Goal: Task Accomplishment & Management: Use online tool/utility

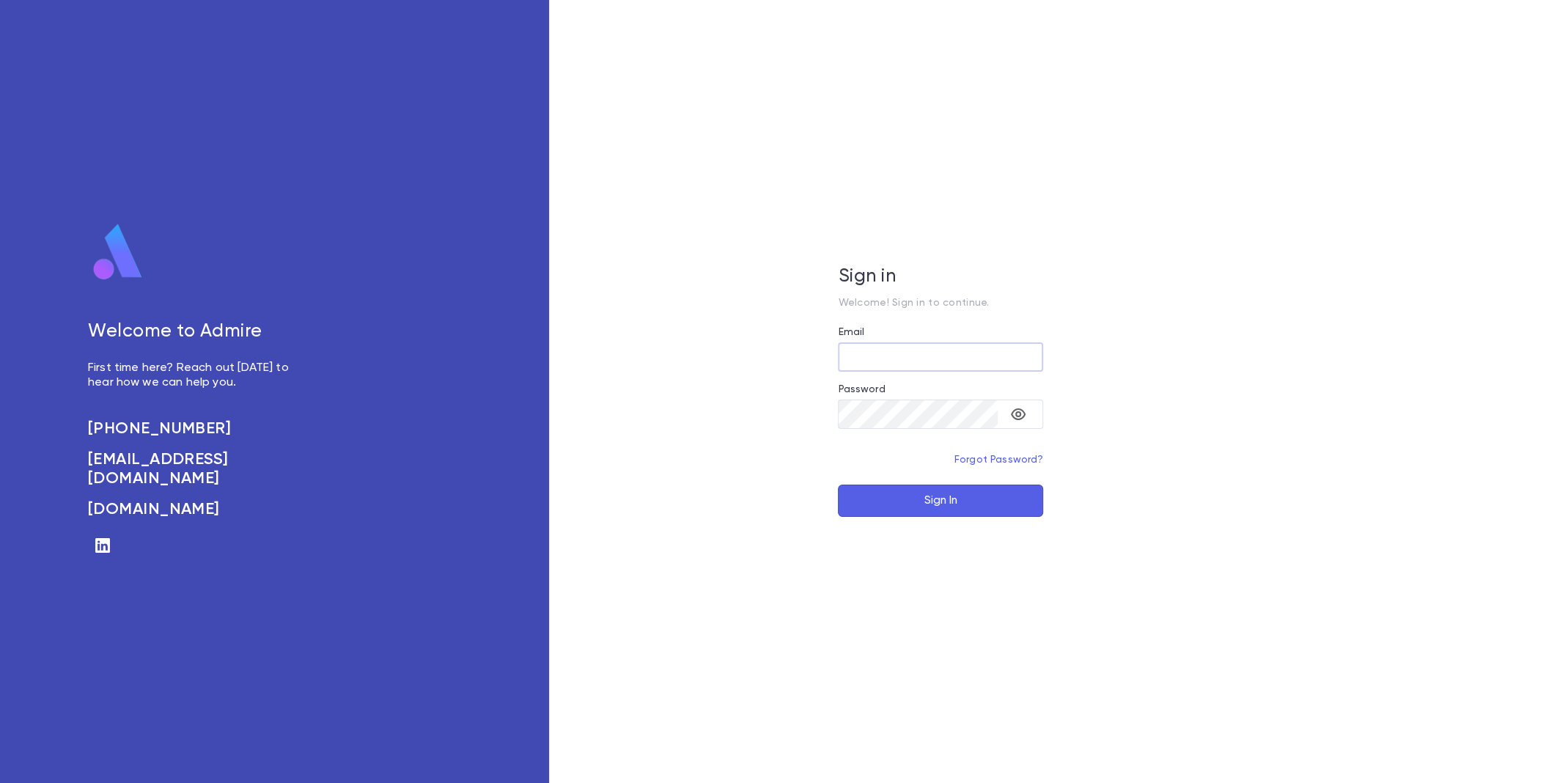
type input "**********"
click at [969, 502] on button "Sign In" at bounding box center [940, 500] width 205 height 32
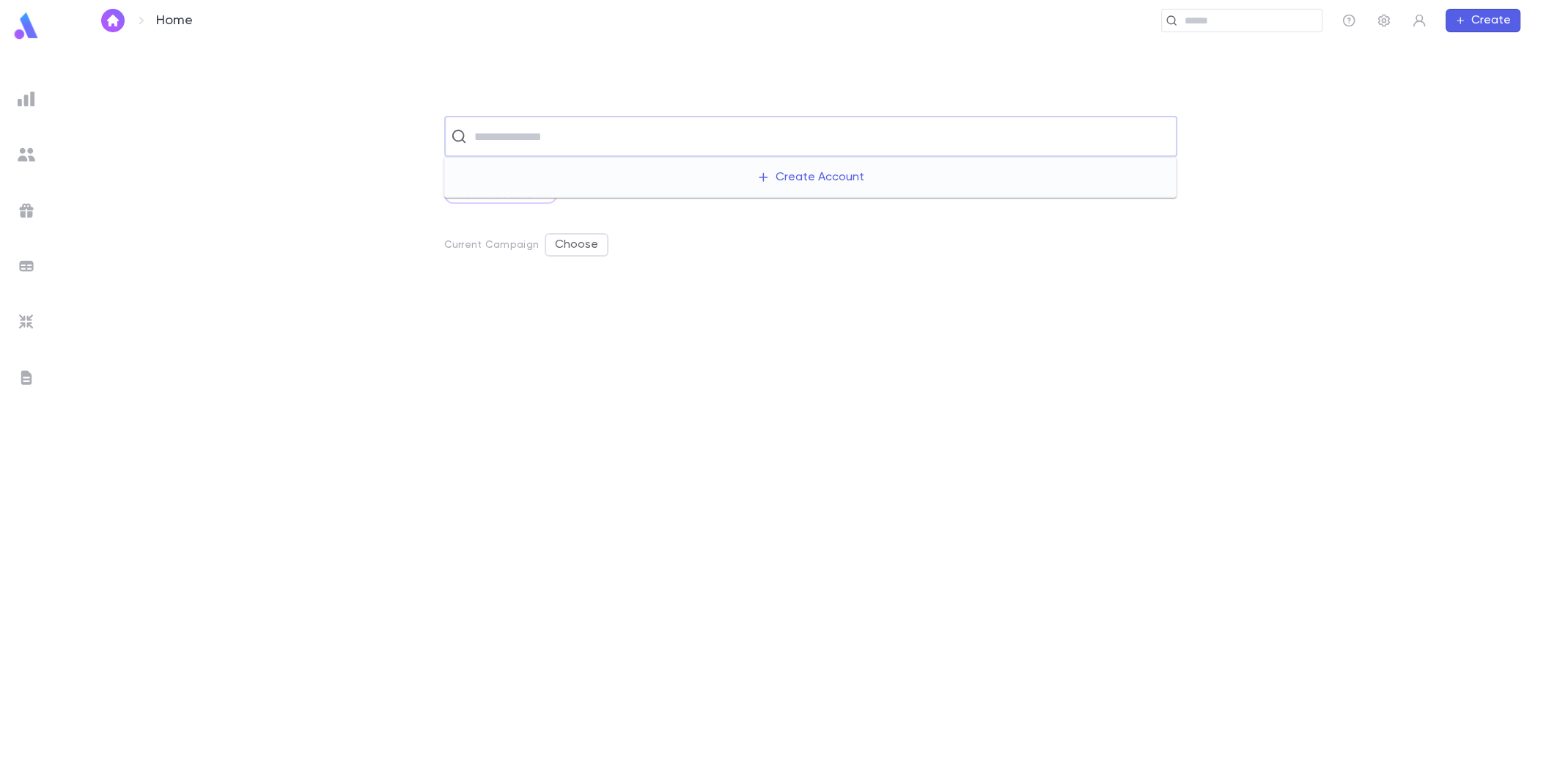
click at [875, 132] on input "text" at bounding box center [820, 135] width 701 height 28
type input "********"
click at [766, 185] on p "3609 Berkeley Road, Cleveland Heights OHIO 44118" at bounding box center [780, 181] width 167 height 15
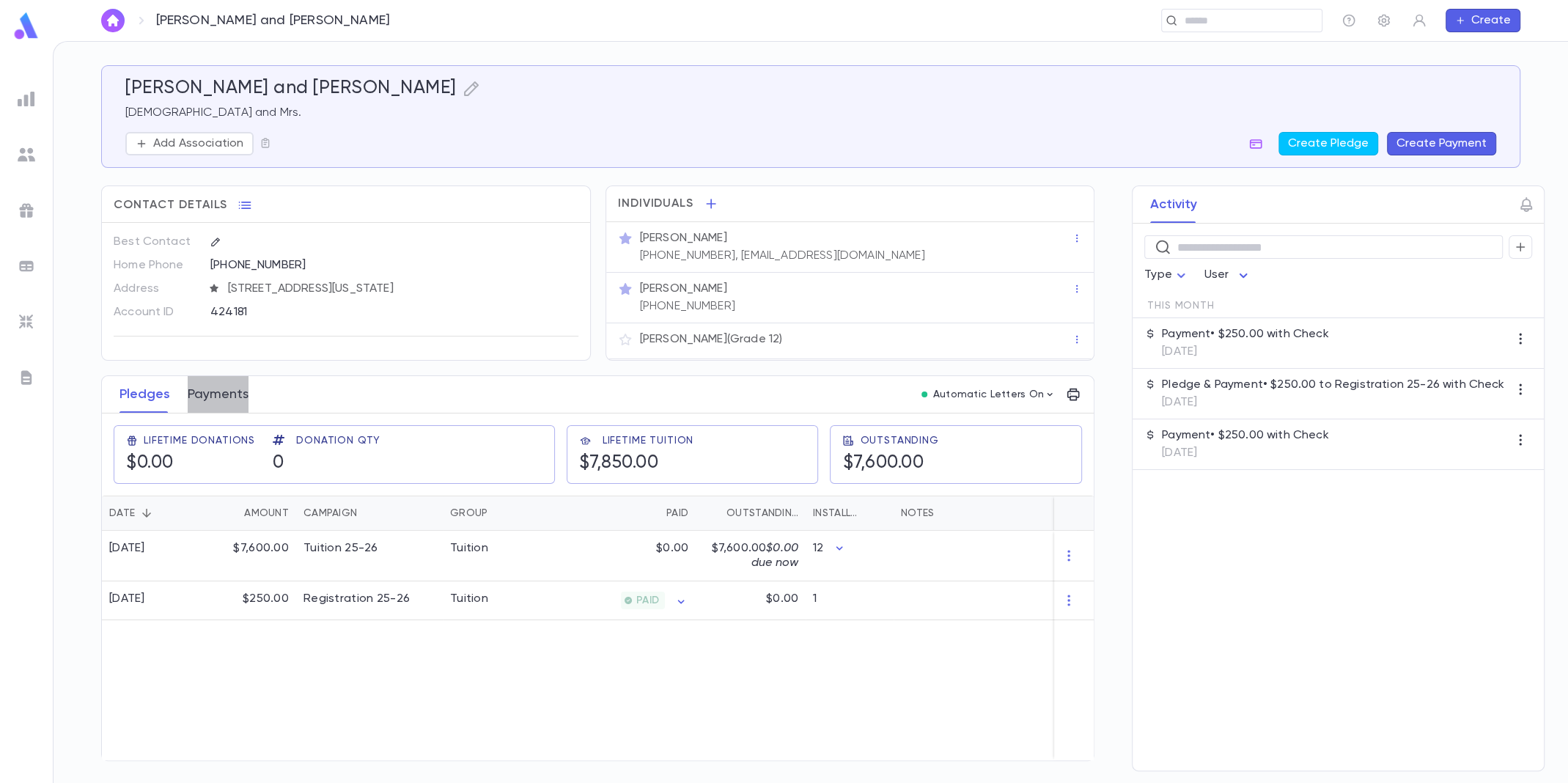
click at [230, 385] on button "Payments" at bounding box center [218, 394] width 61 height 36
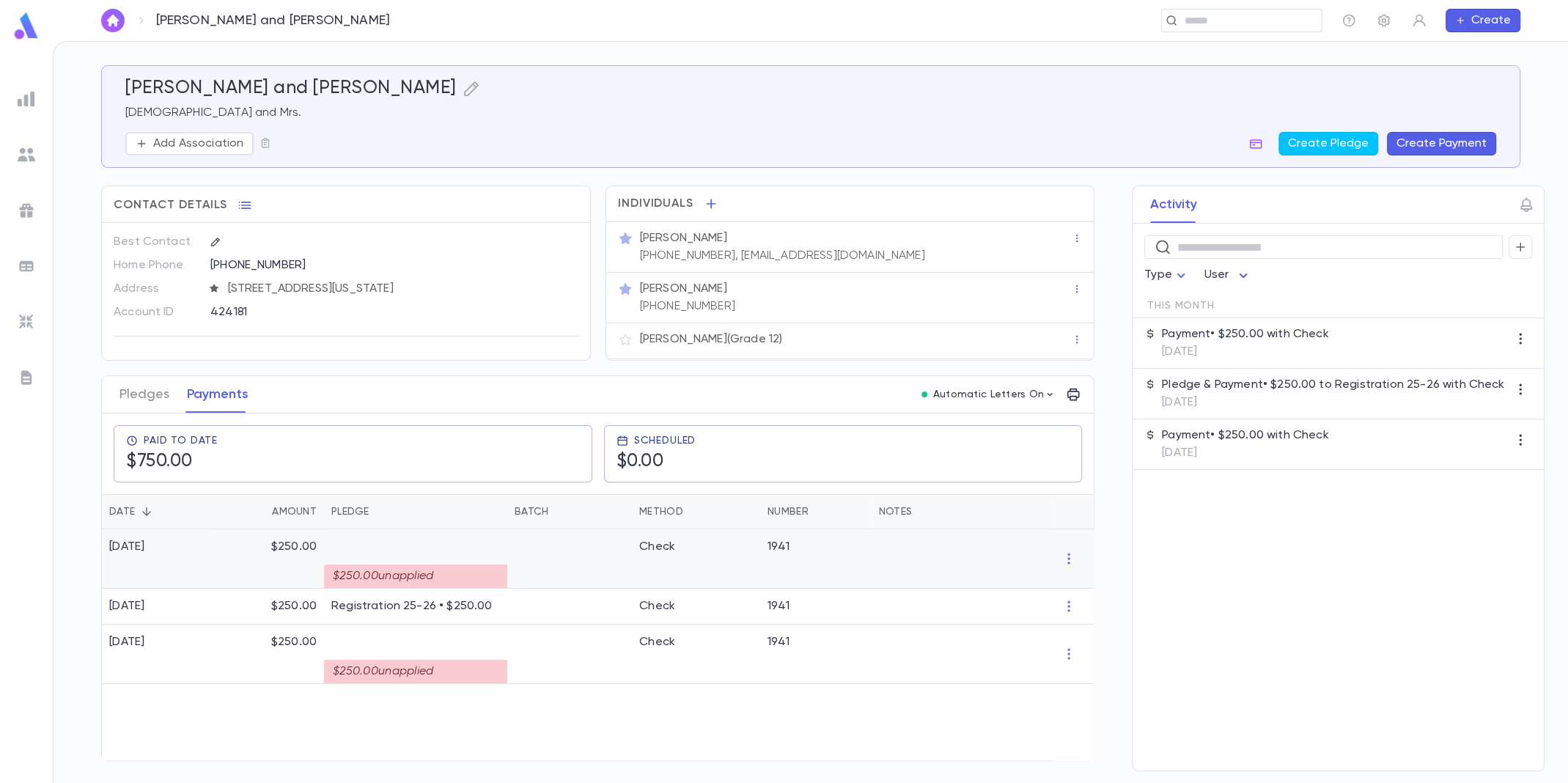
click at [242, 541] on div "$250.00" at bounding box center [270, 559] width 112 height 60
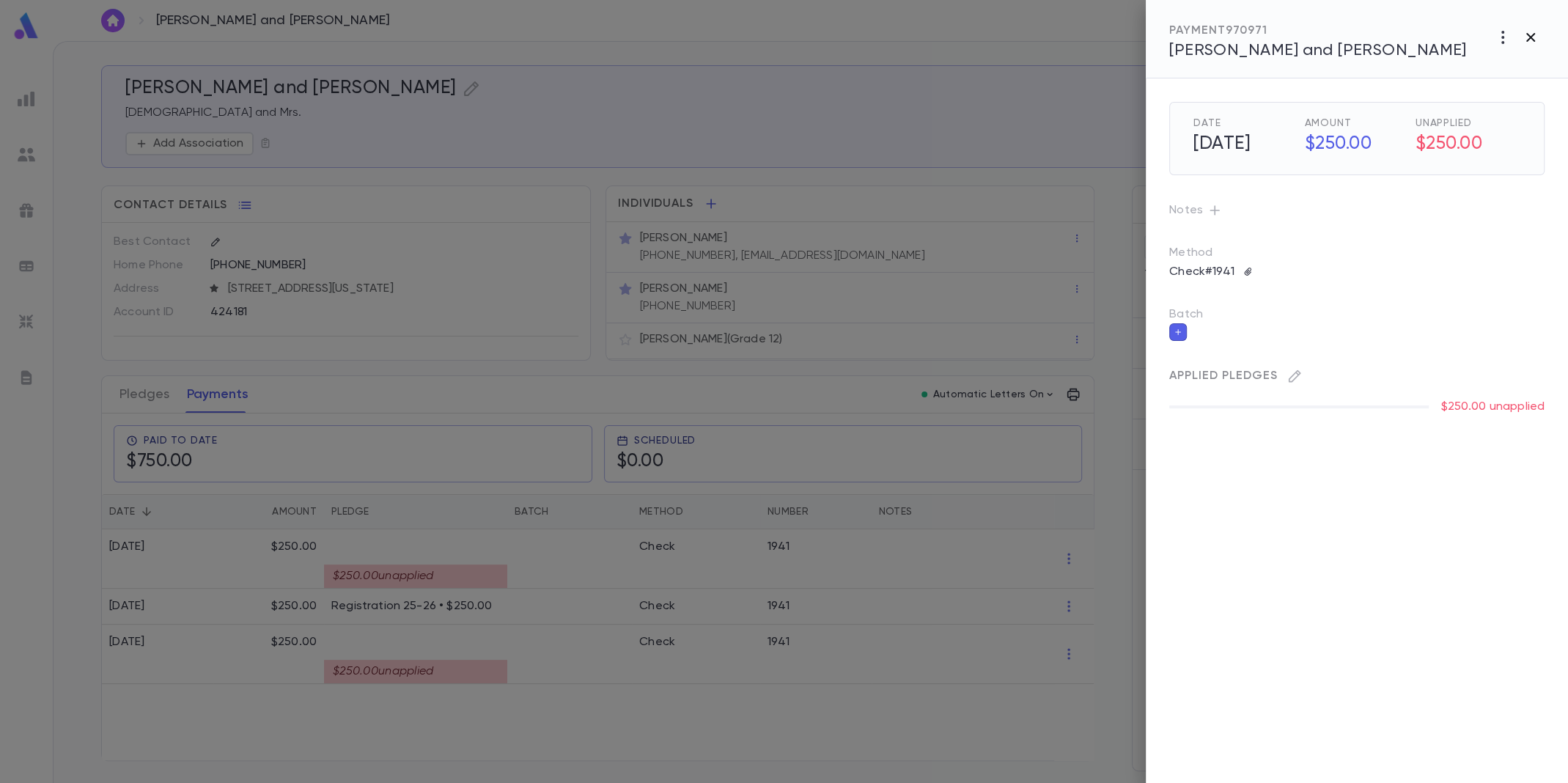
click at [1532, 36] on icon "button" at bounding box center [1531, 37] width 18 height 18
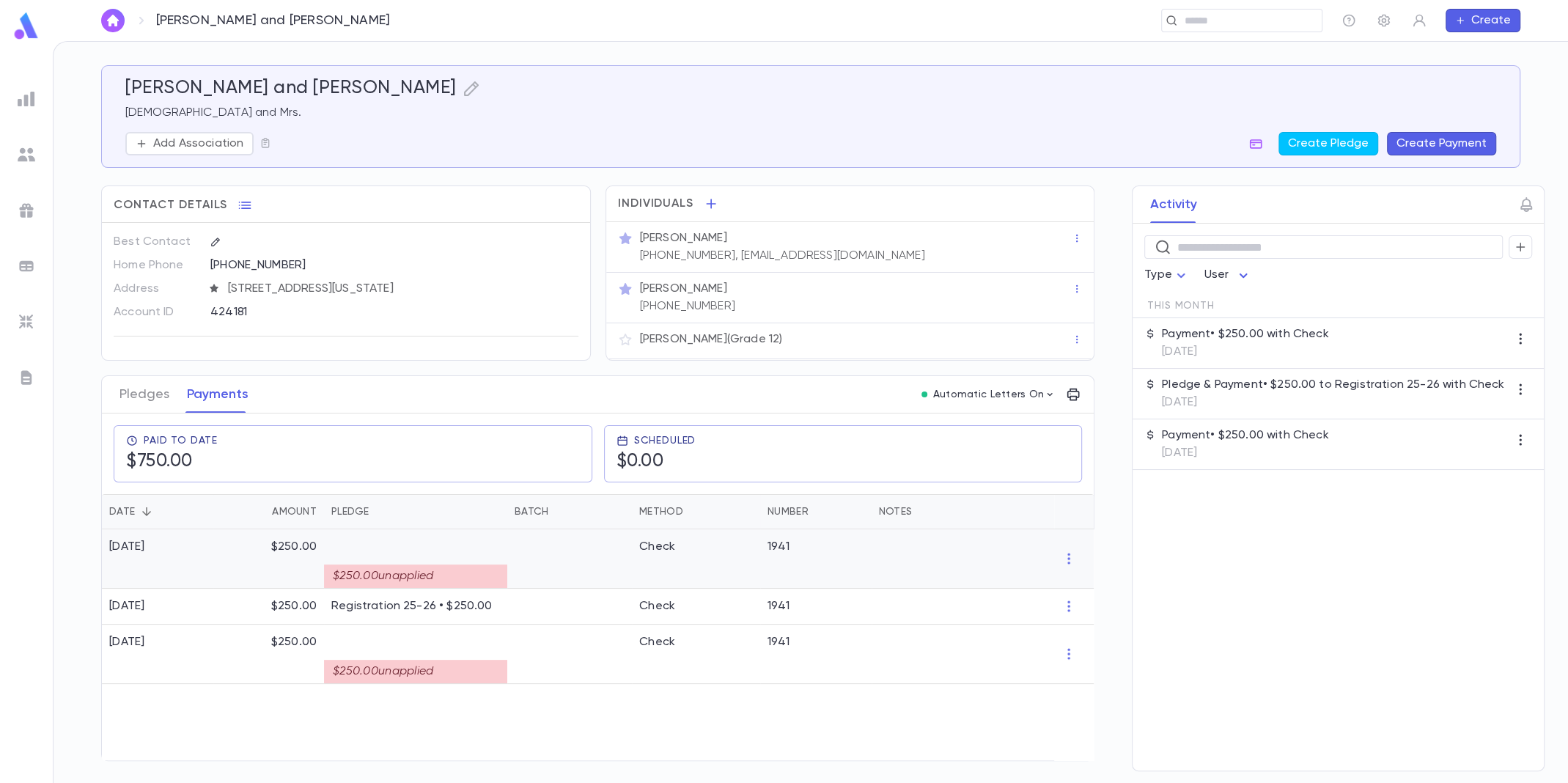
click at [1068, 547] on div at bounding box center [1074, 559] width 39 height 60
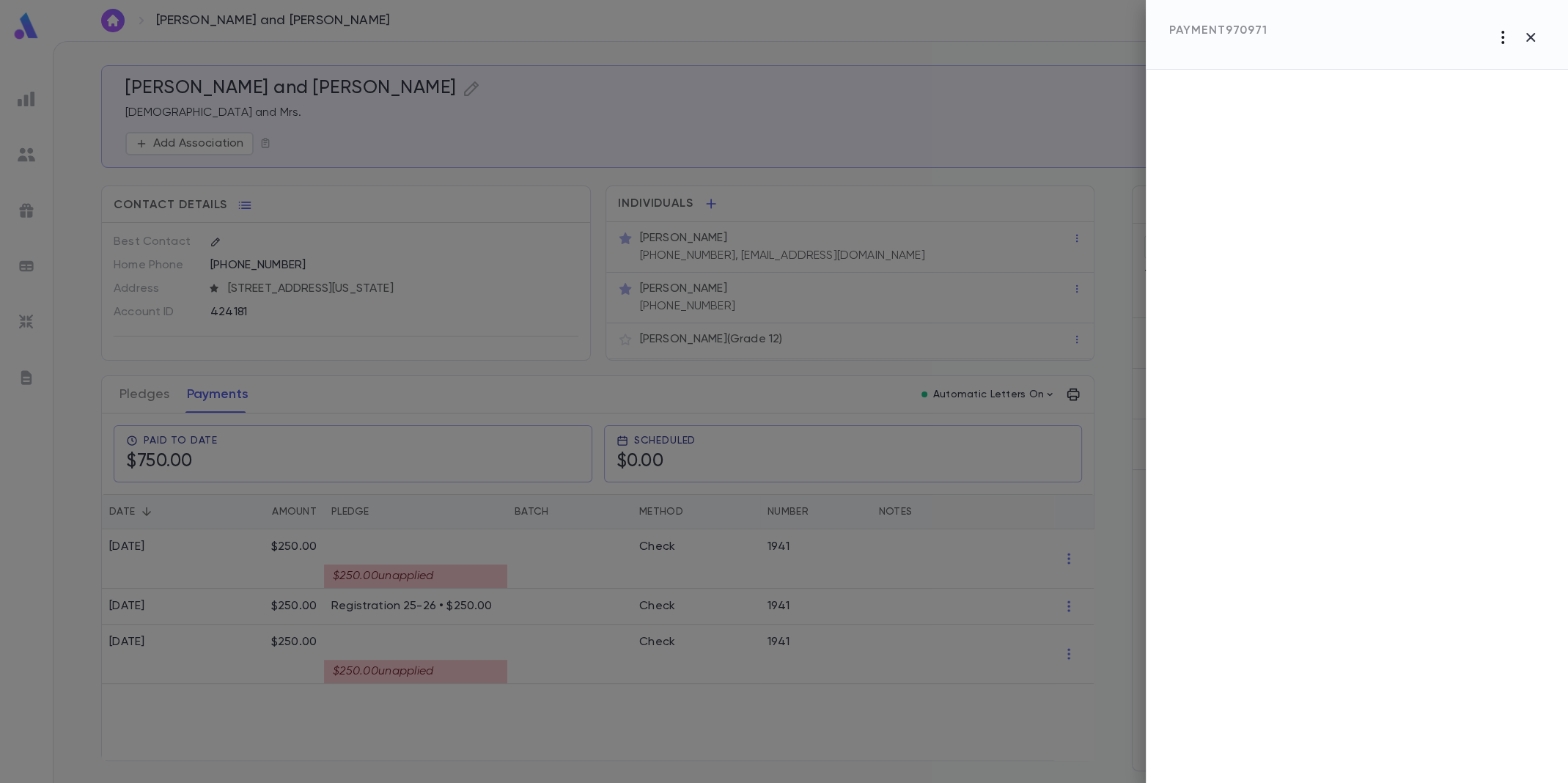
click at [1500, 42] on icon "button" at bounding box center [1503, 37] width 18 height 18
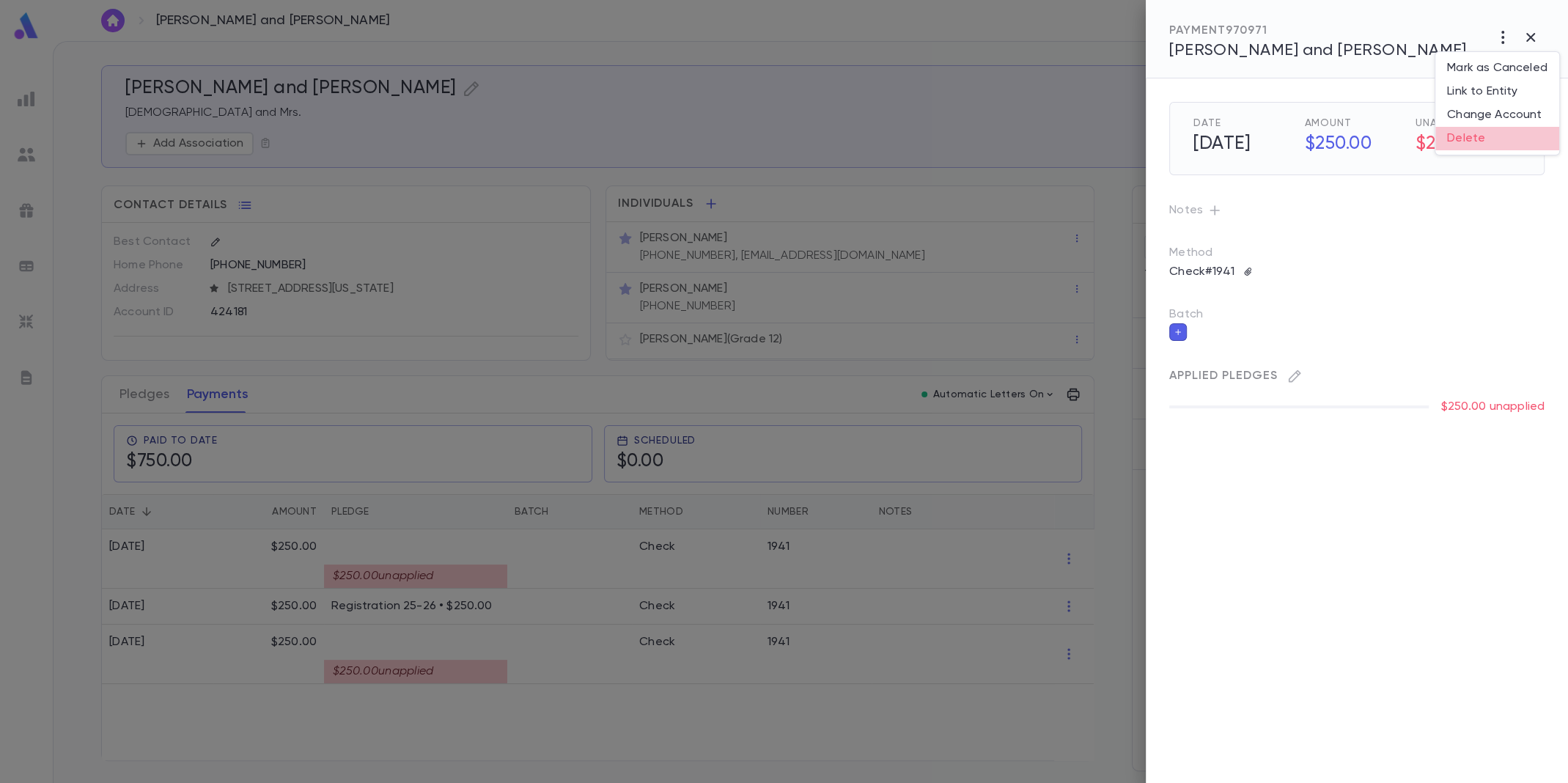
click at [1477, 144] on li "Delete" at bounding box center [1497, 138] width 124 height 24
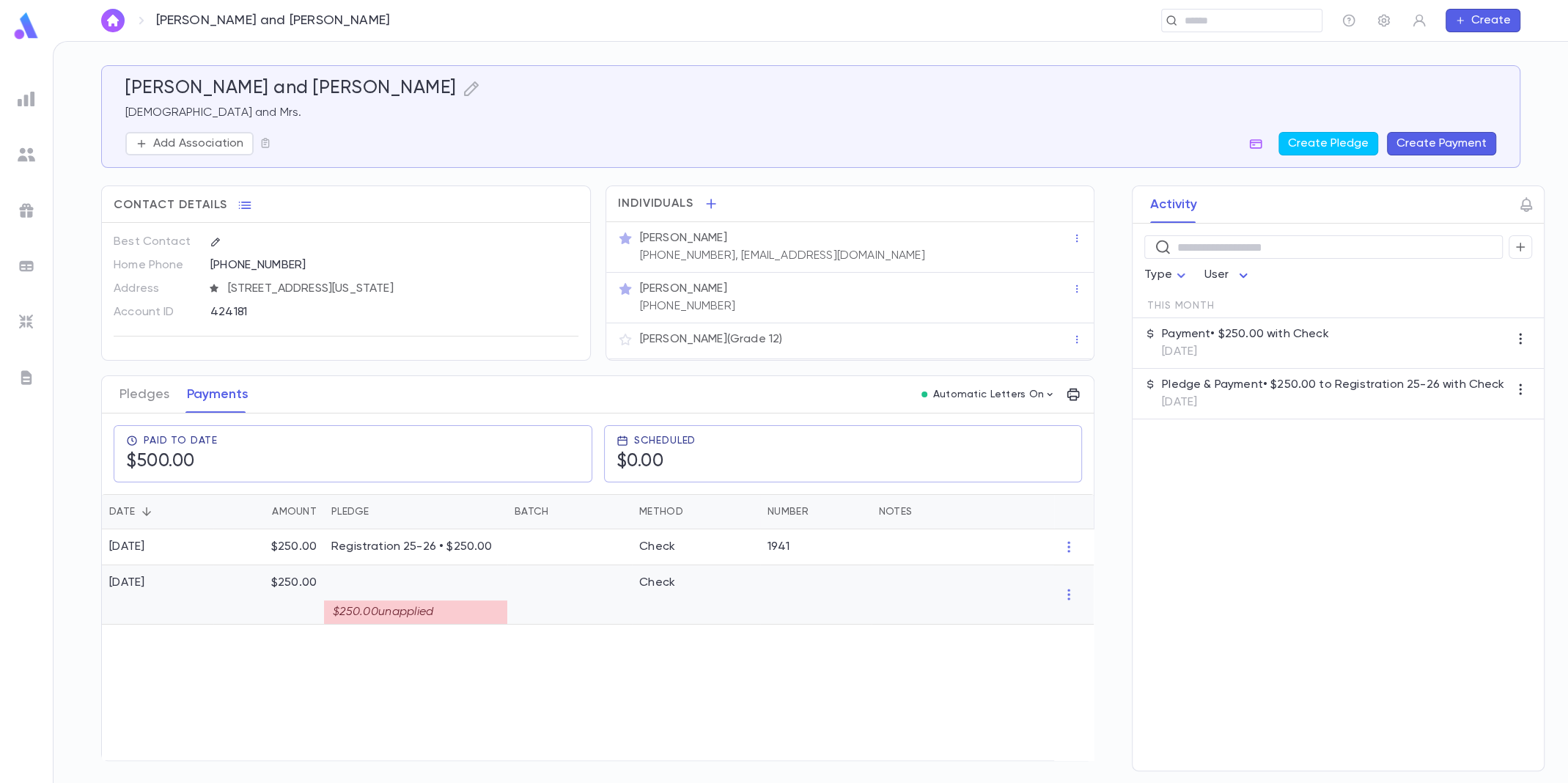
click at [882, 576] on div at bounding box center [963, 595] width 183 height 60
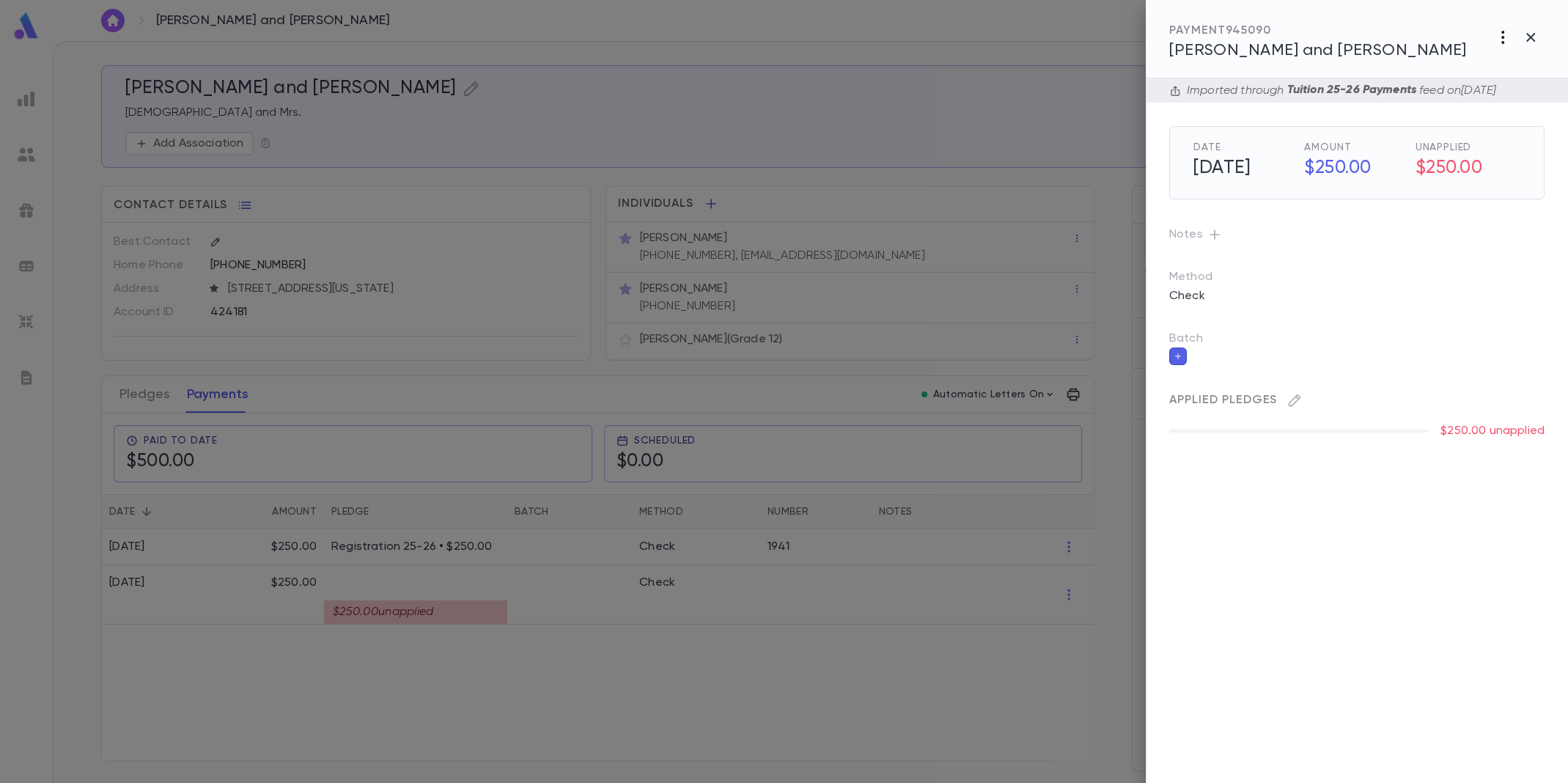
click at [1506, 38] on icon "button" at bounding box center [1503, 37] width 18 height 18
click at [1476, 135] on li "Delete" at bounding box center [1497, 138] width 124 height 24
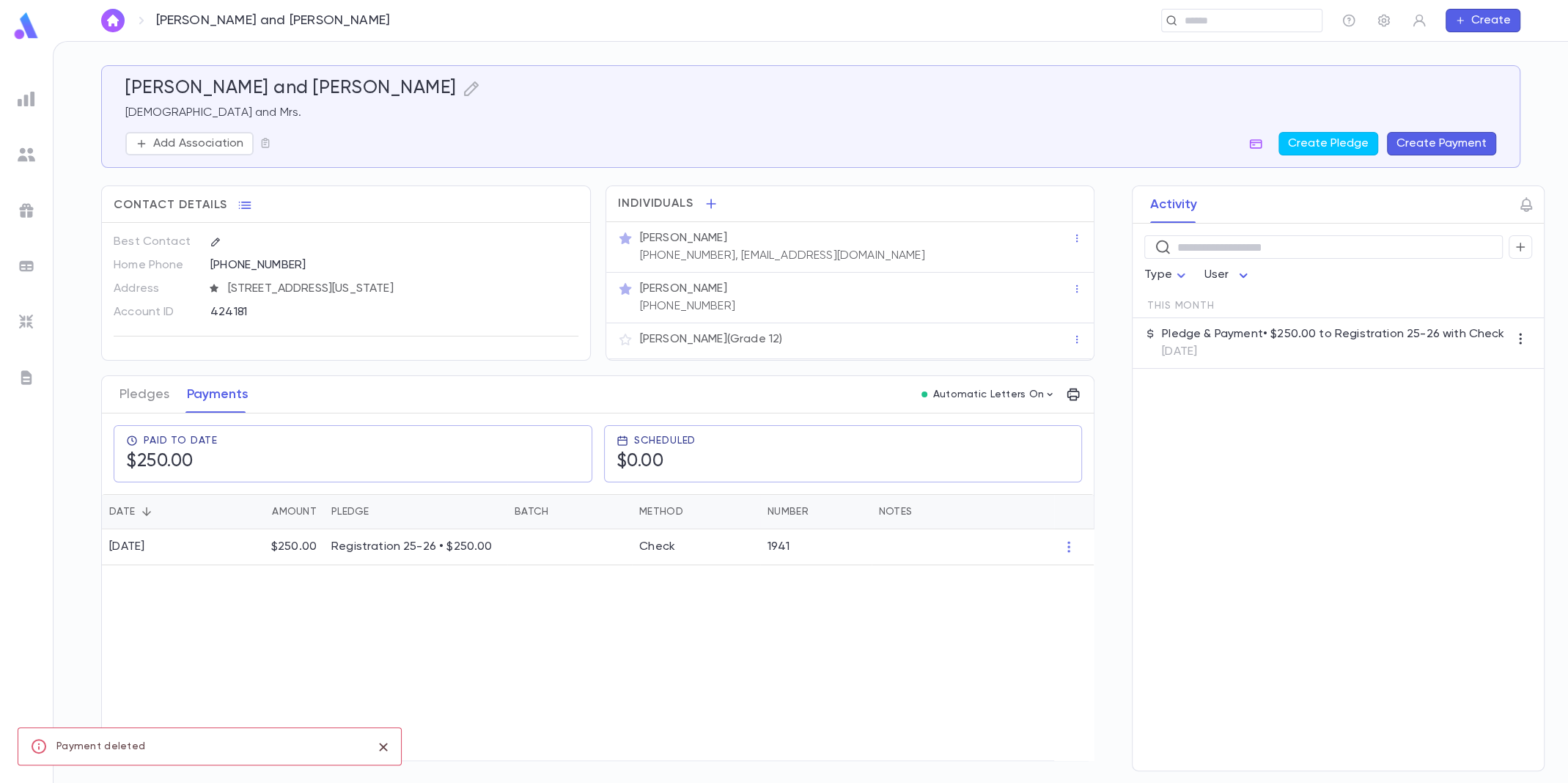
click at [704, 622] on div "8/11/2025 $250.00 Registration 25-26 • $250.00 Check 1941" at bounding box center [598, 645] width 992 height 231
click at [32, 92] on img at bounding box center [27, 99] width 18 height 18
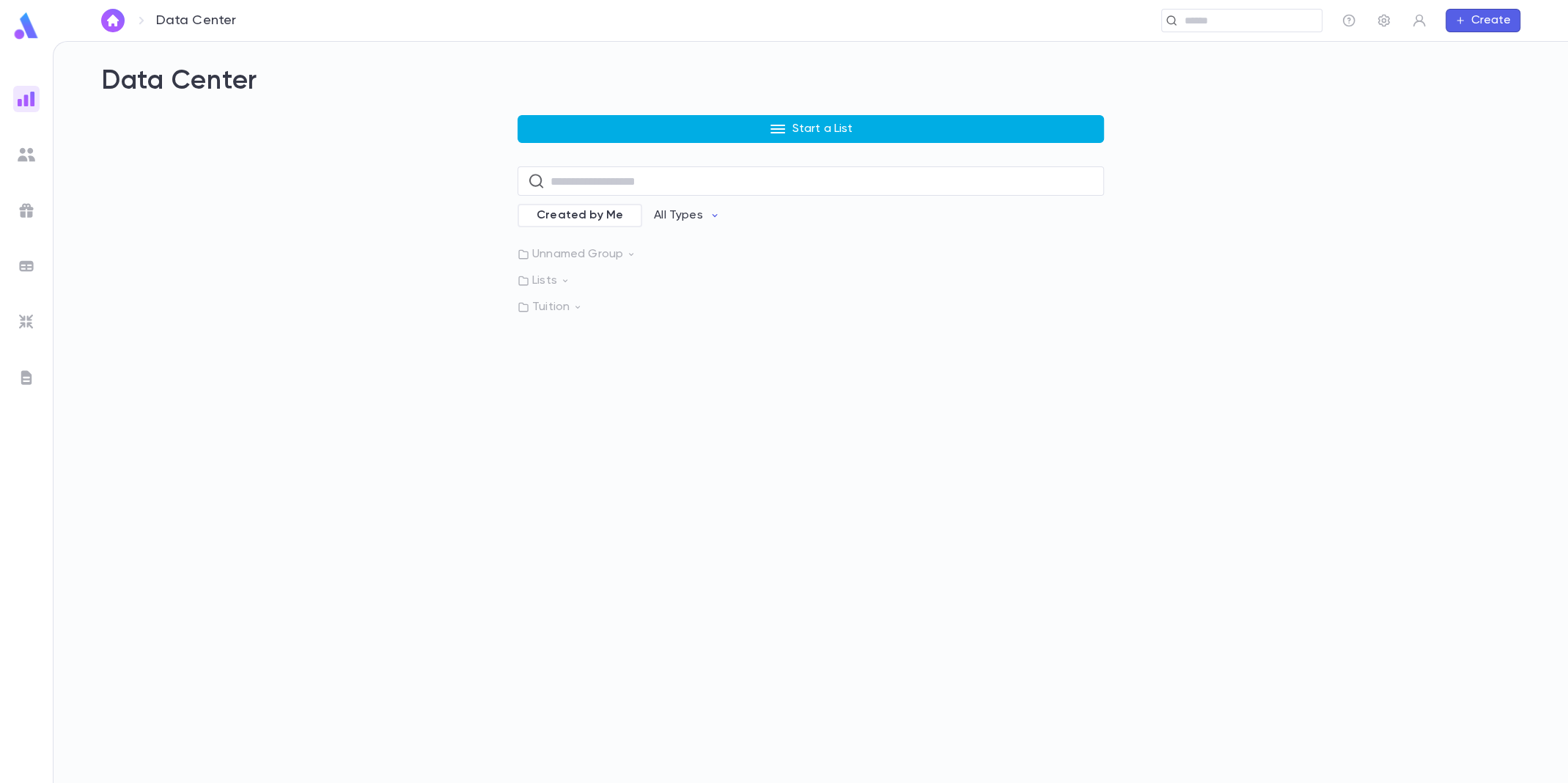
click at [723, 127] on button "Start a List" at bounding box center [811, 129] width 587 height 28
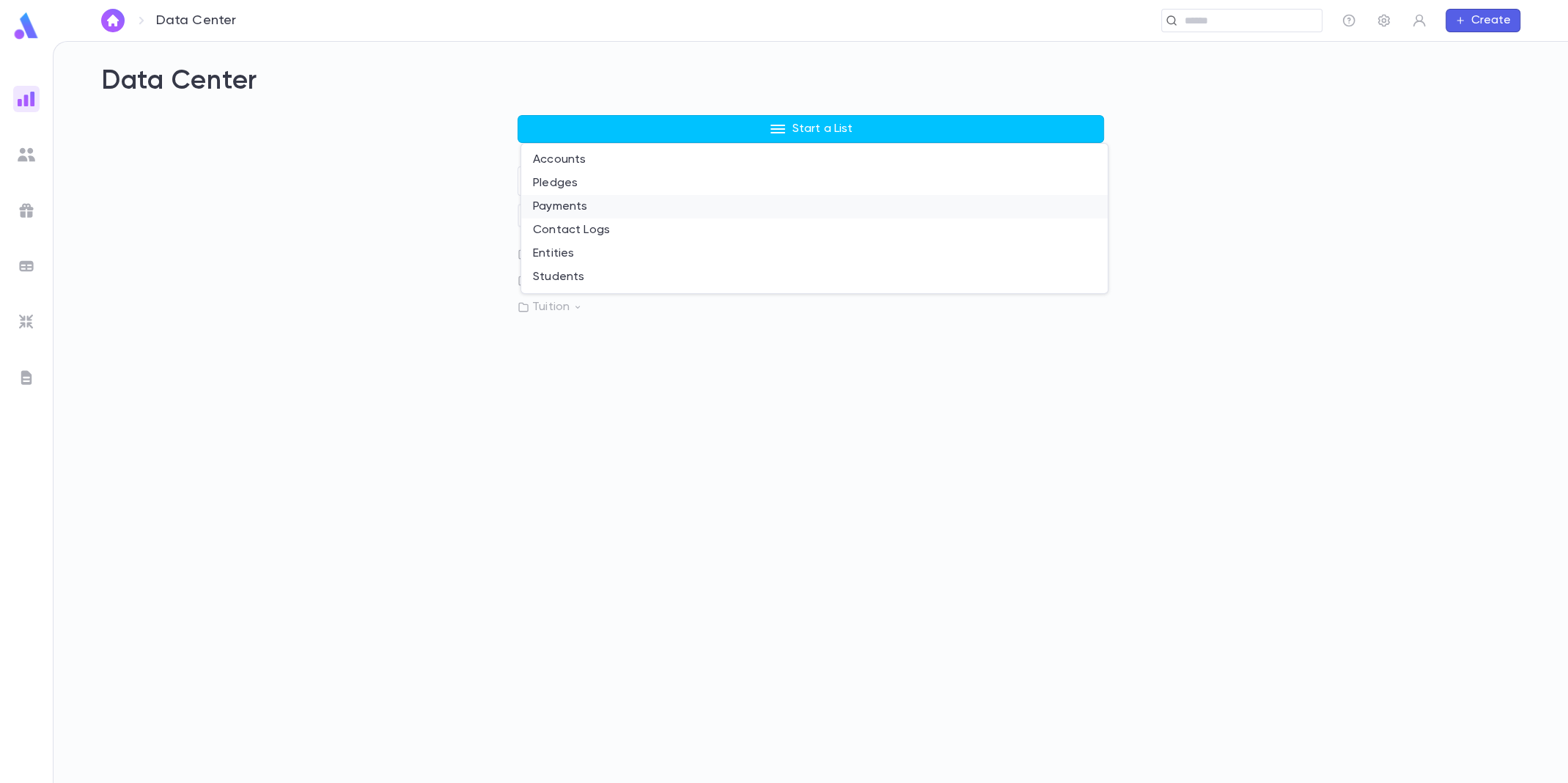
click at [654, 202] on li "Payments" at bounding box center [815, 207] width 587 height 24
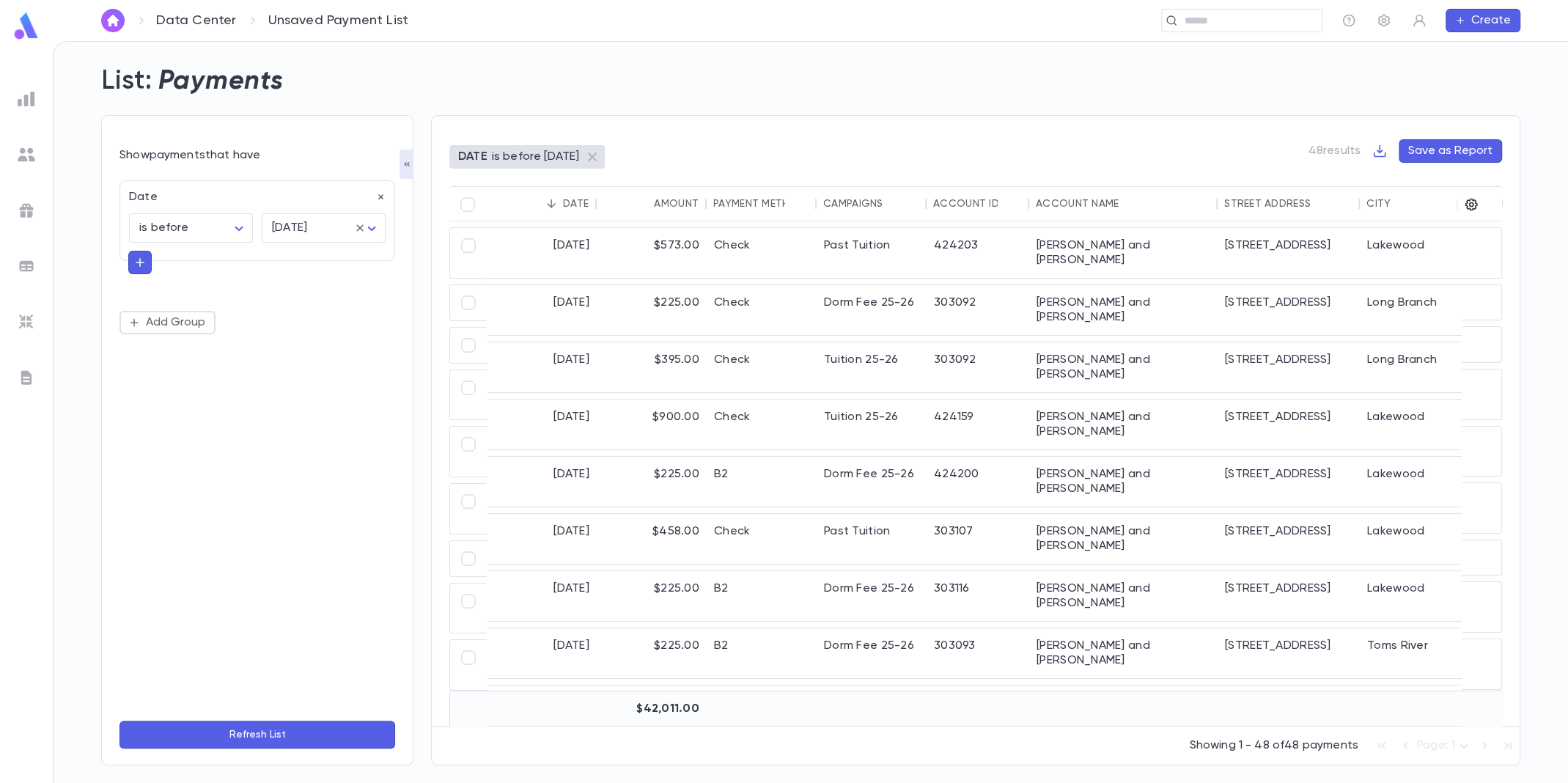
click at [1124, 205] on icon "Sort" at bounding box center [1130, 204] width 13 height 13
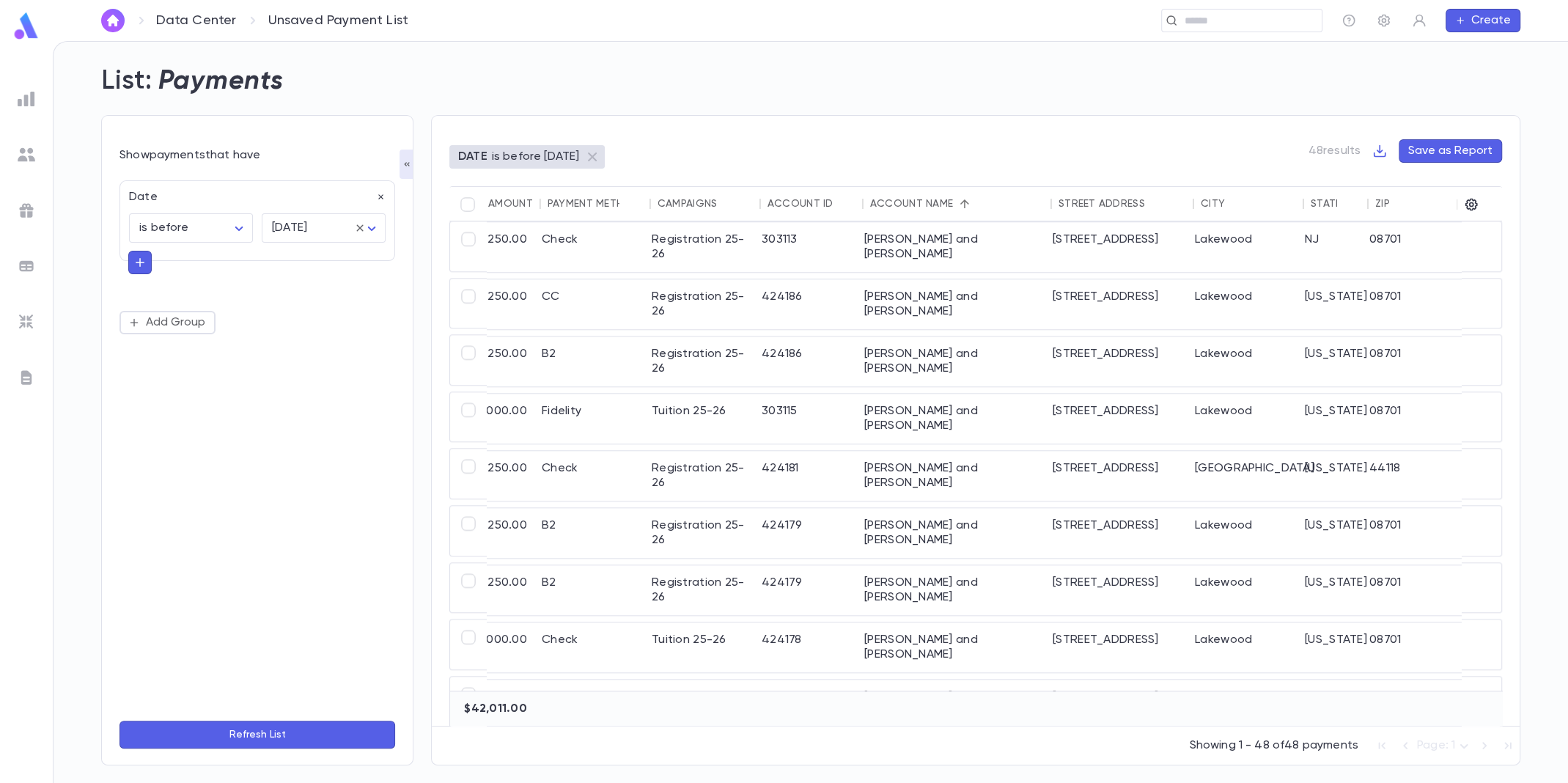
scroll to position [1562, 185]
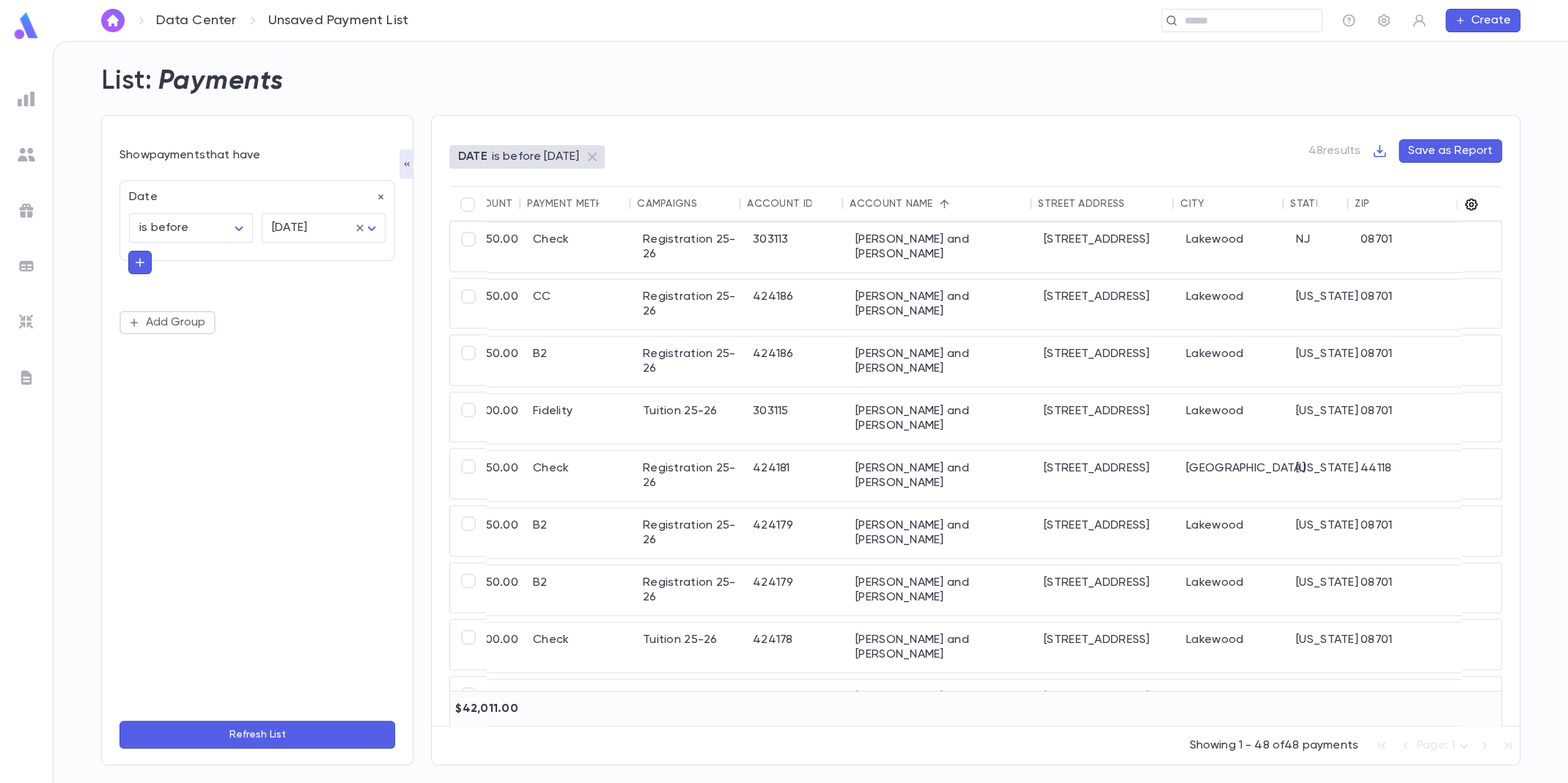
click at [1469, 202] on icon "button" at bounding box center [1471, 205] width 15 height 15
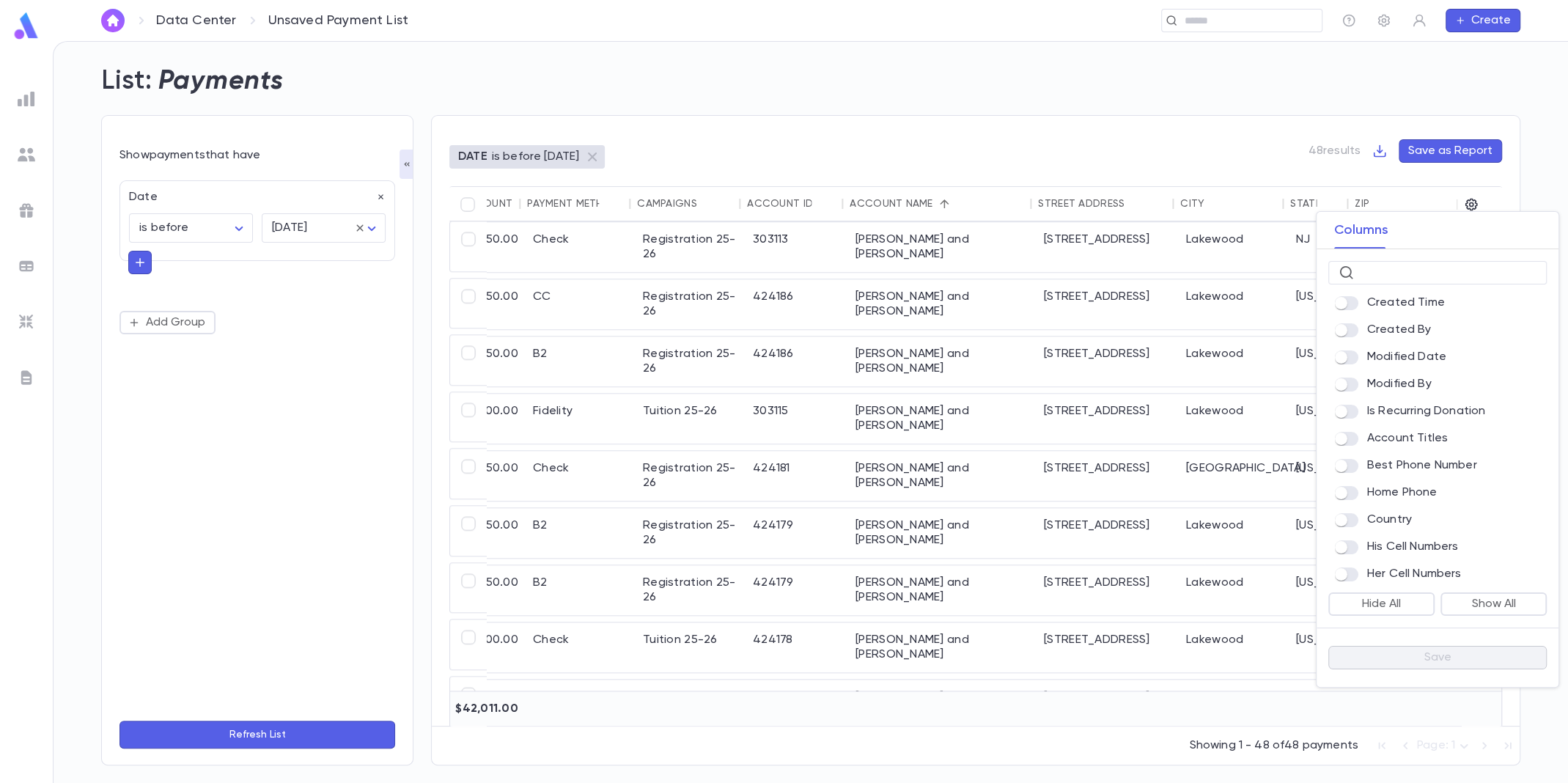
scroll to position [586, 0]
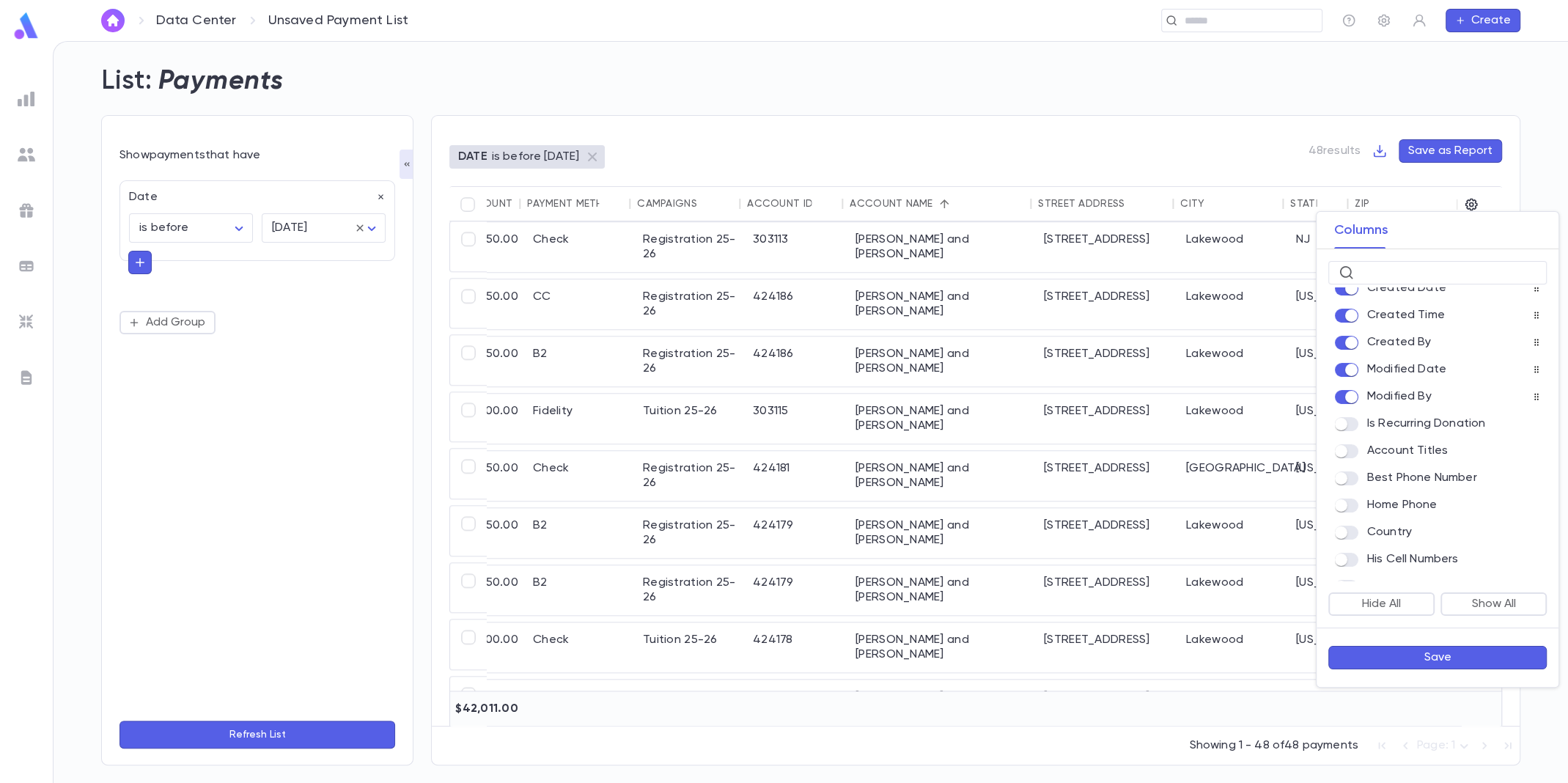
click at [1396, 659] on button "Save" at bounding box center [1437, 657] width 218 height 24
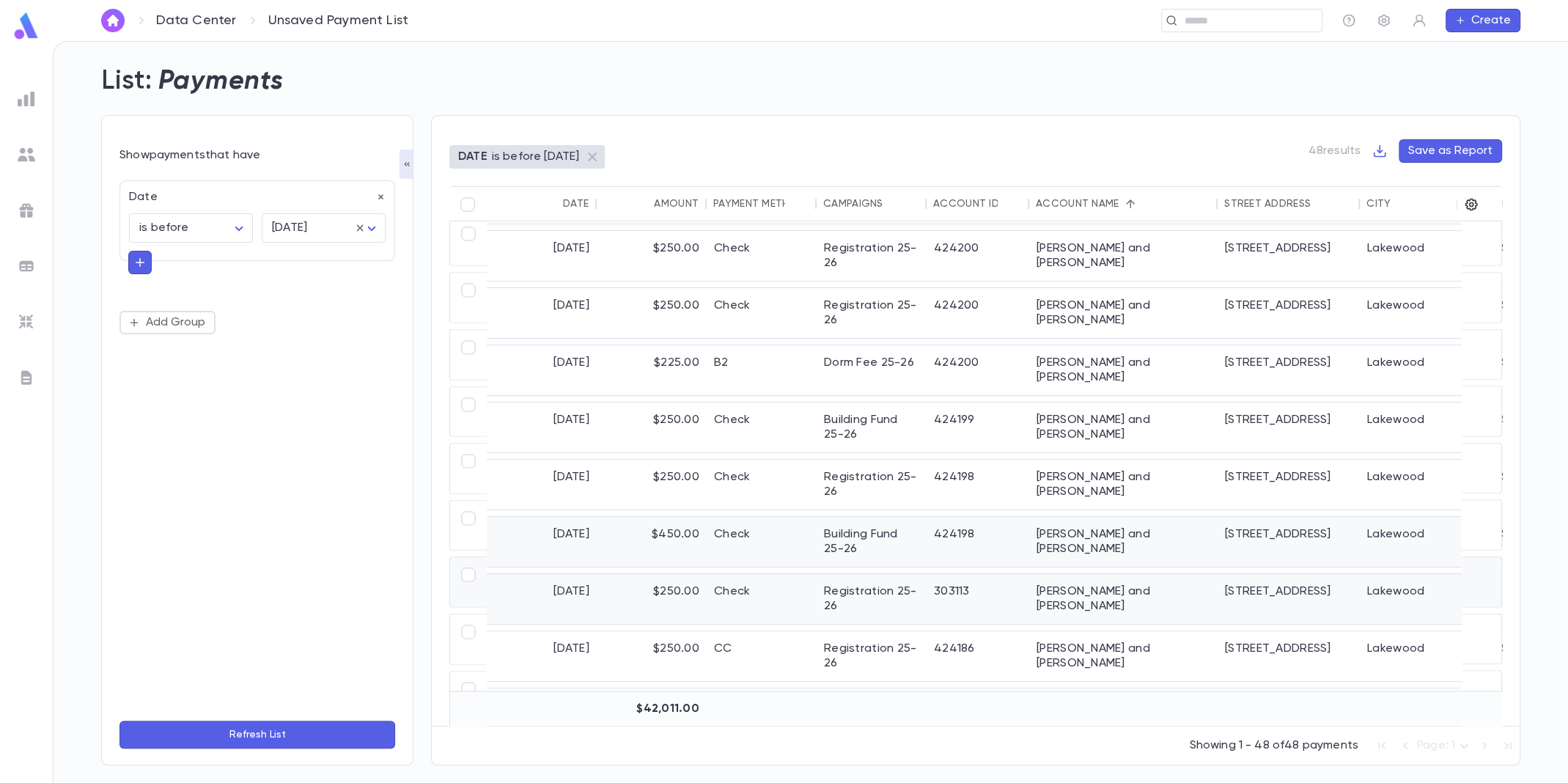
scroll to position [1269, 0]
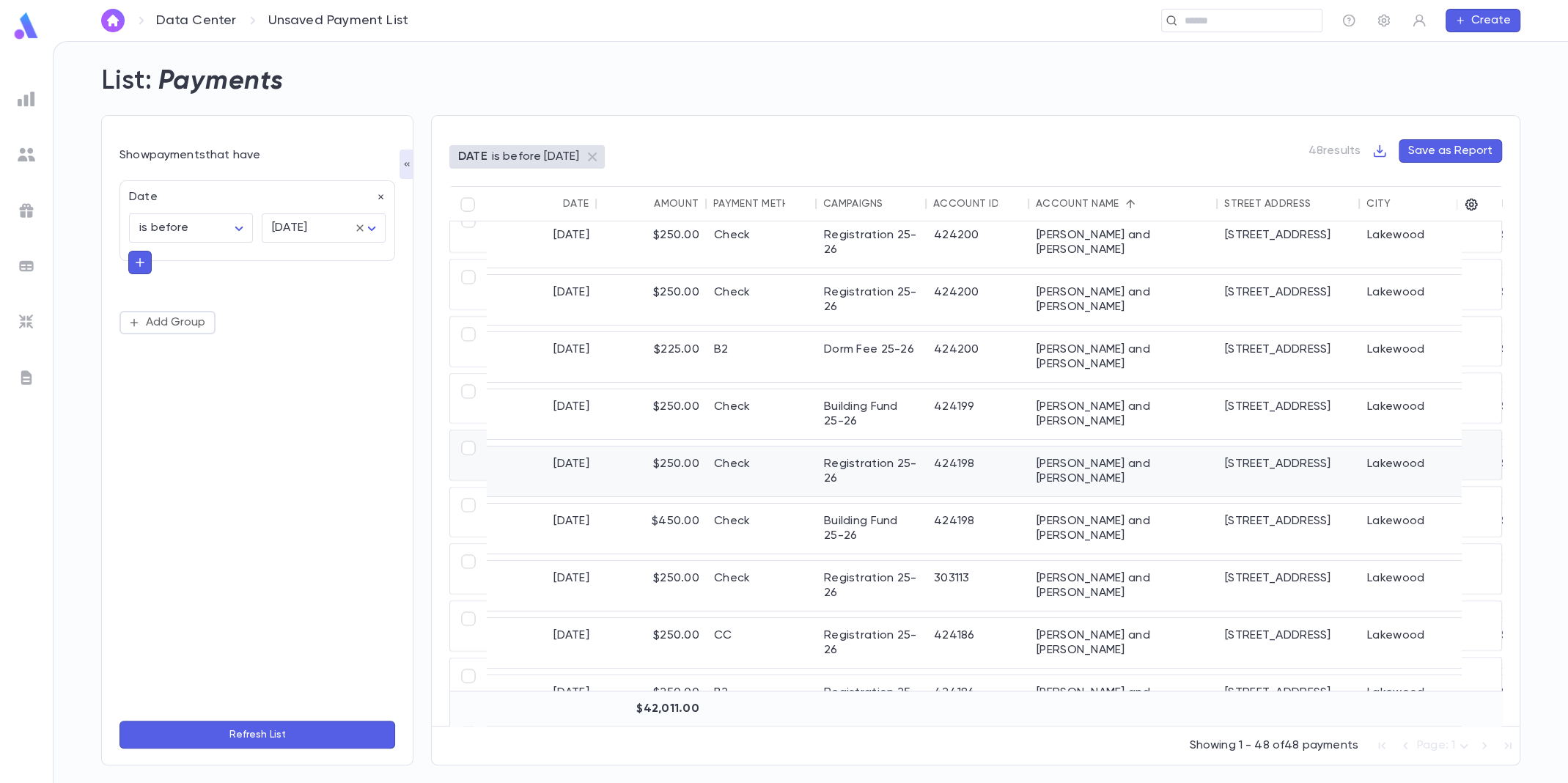
click at [703, 451] on div "$250.00" at bounding box center [651, 471] width 110 height 50
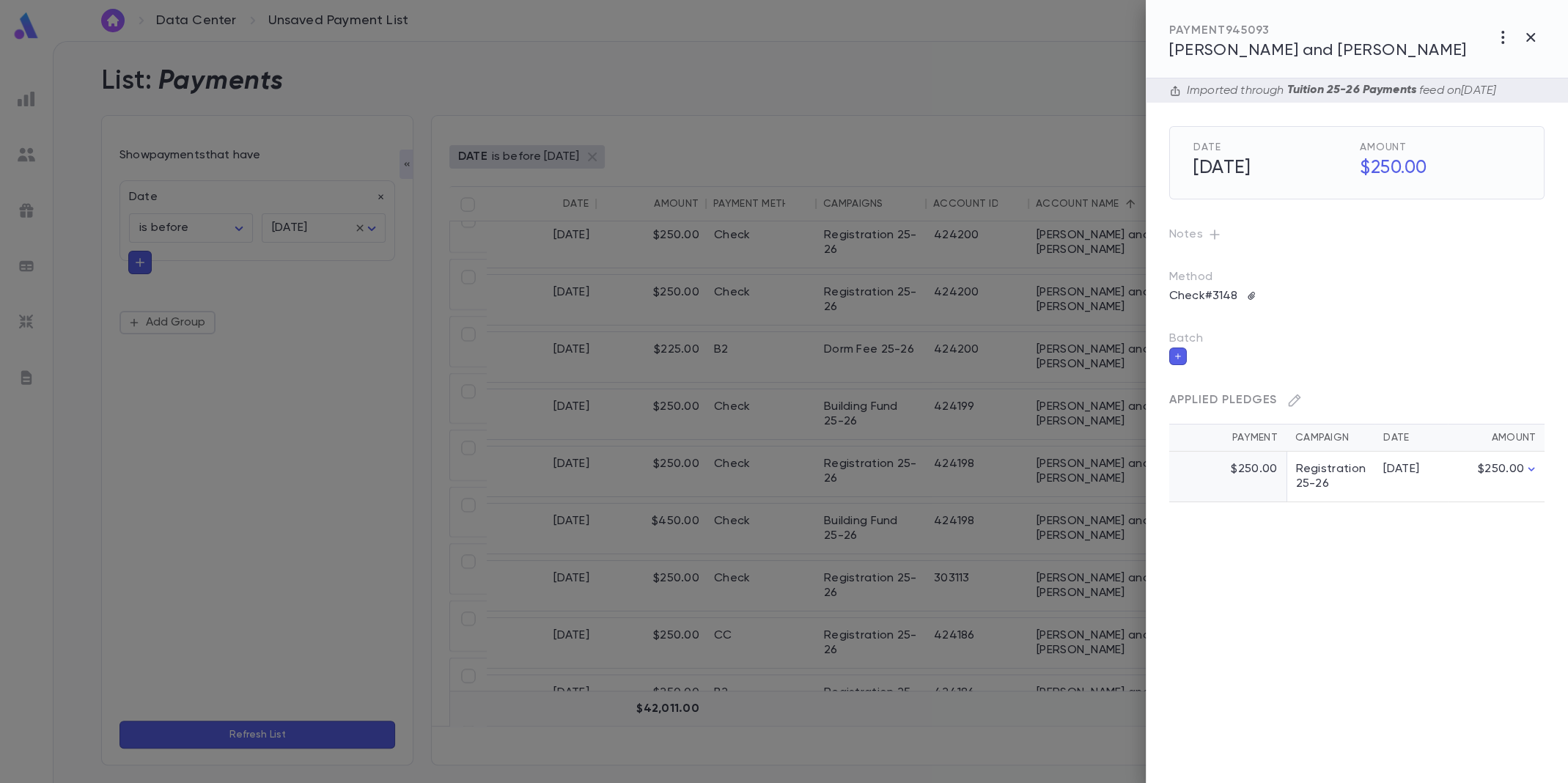
click at [1362, 57] on span "Haller, Eliezer and Yocheved" at bounding box center [1318, 51] width 298 height 16
click at [885, 477] on div at bounding box center [784, 392] width 1568 height 783
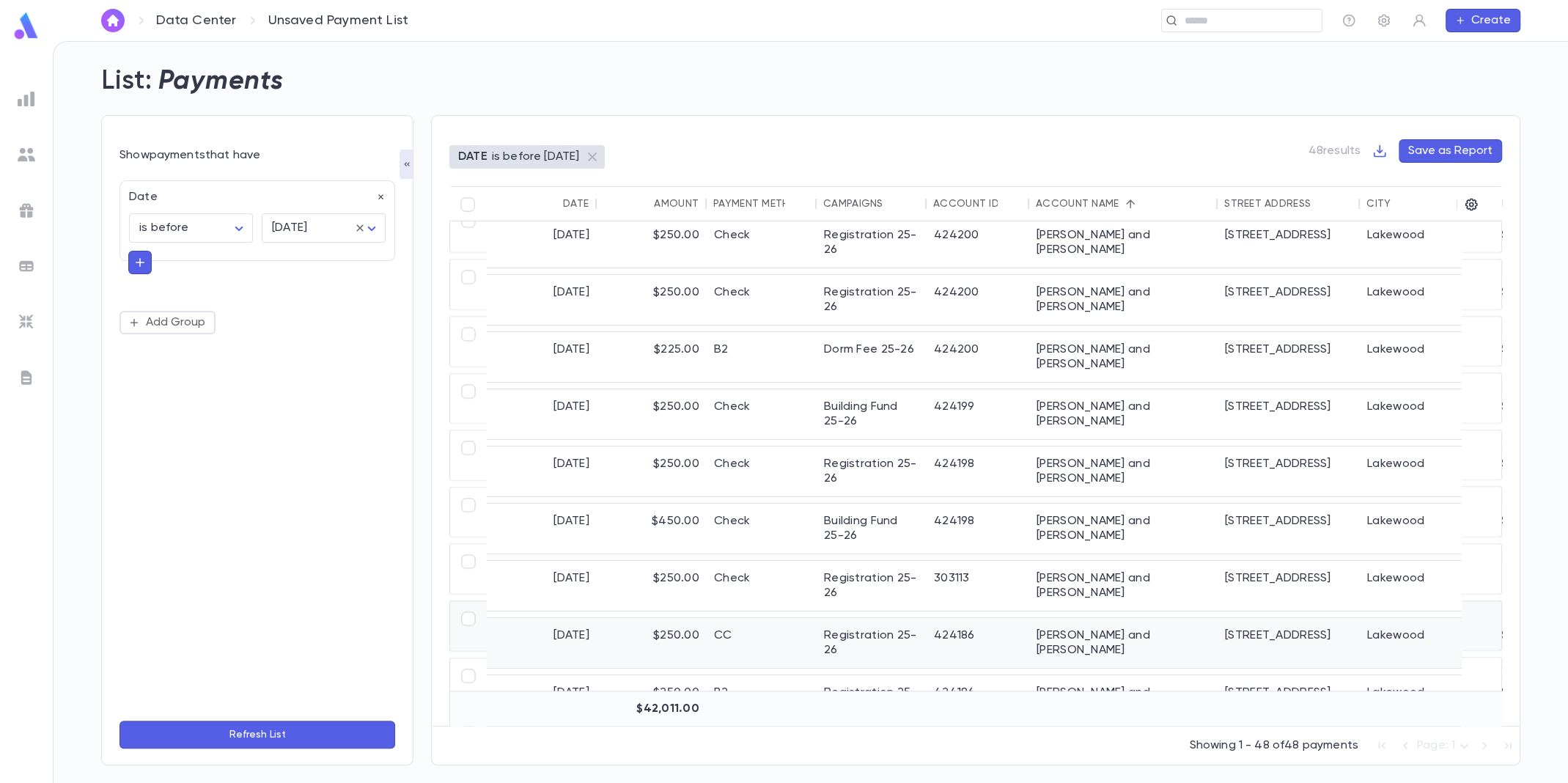
scroll to position [1343, 0]
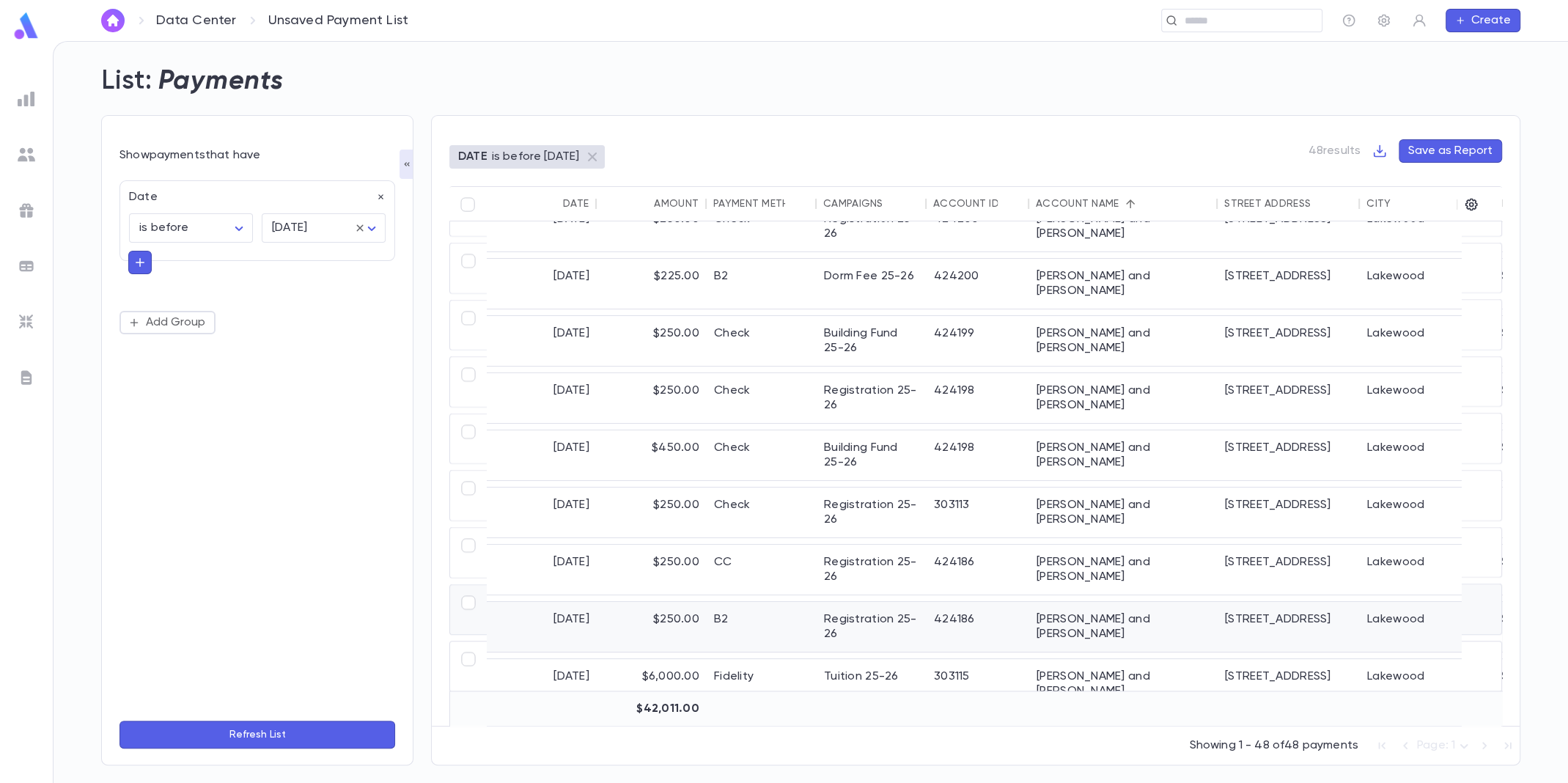
click at [1088, 602] on div "Lesser, Shloime and Rivka" at bounding box center [1123, 626] width 188 height 50
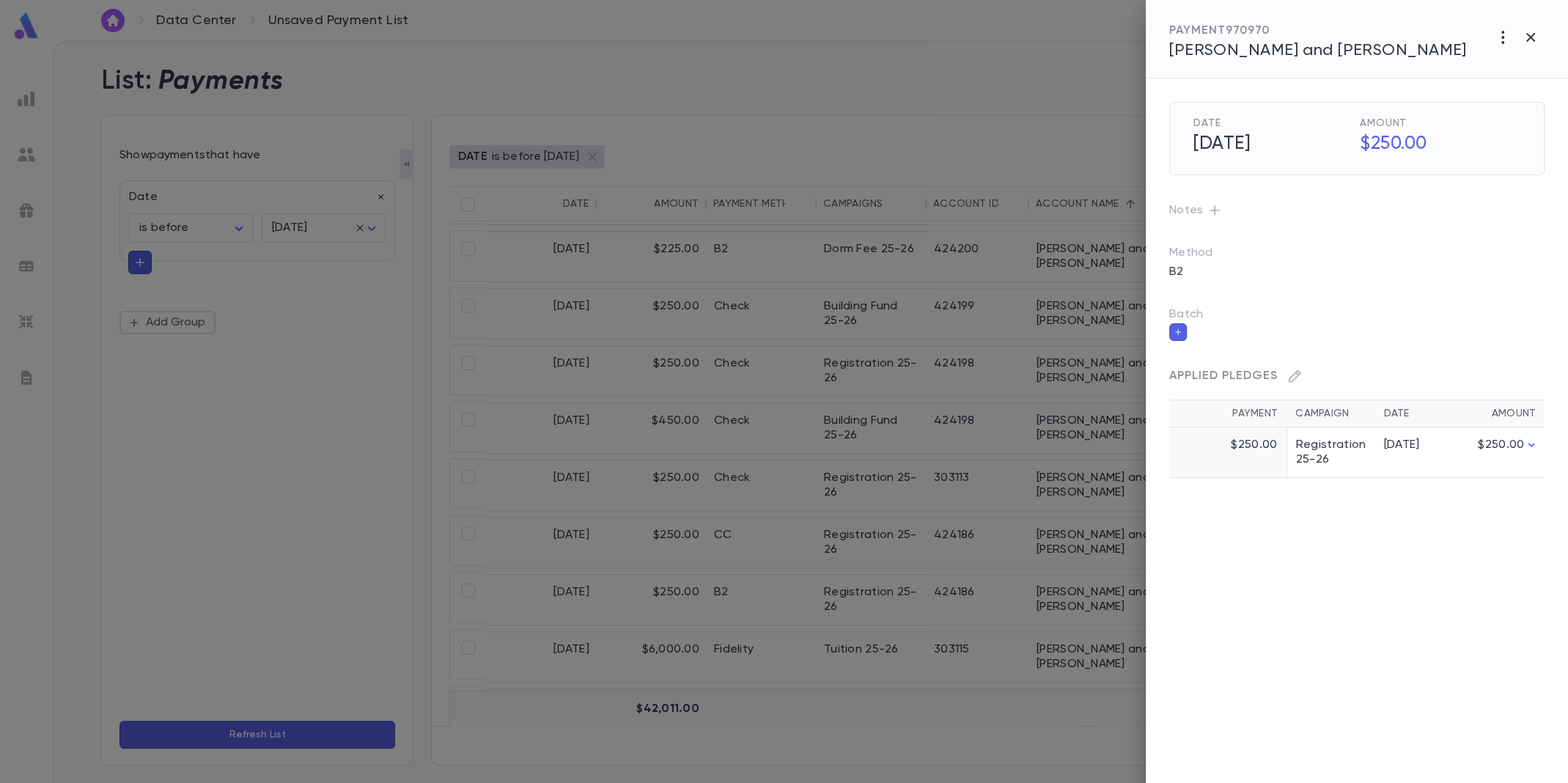
click at [1262, 50] on span "Lesser, Shloime and Rivka" at bounding box center [1318, 51] width 298 height 16
click at [655, 595] on div at bounding box center [784, 392] width 1568 height 783
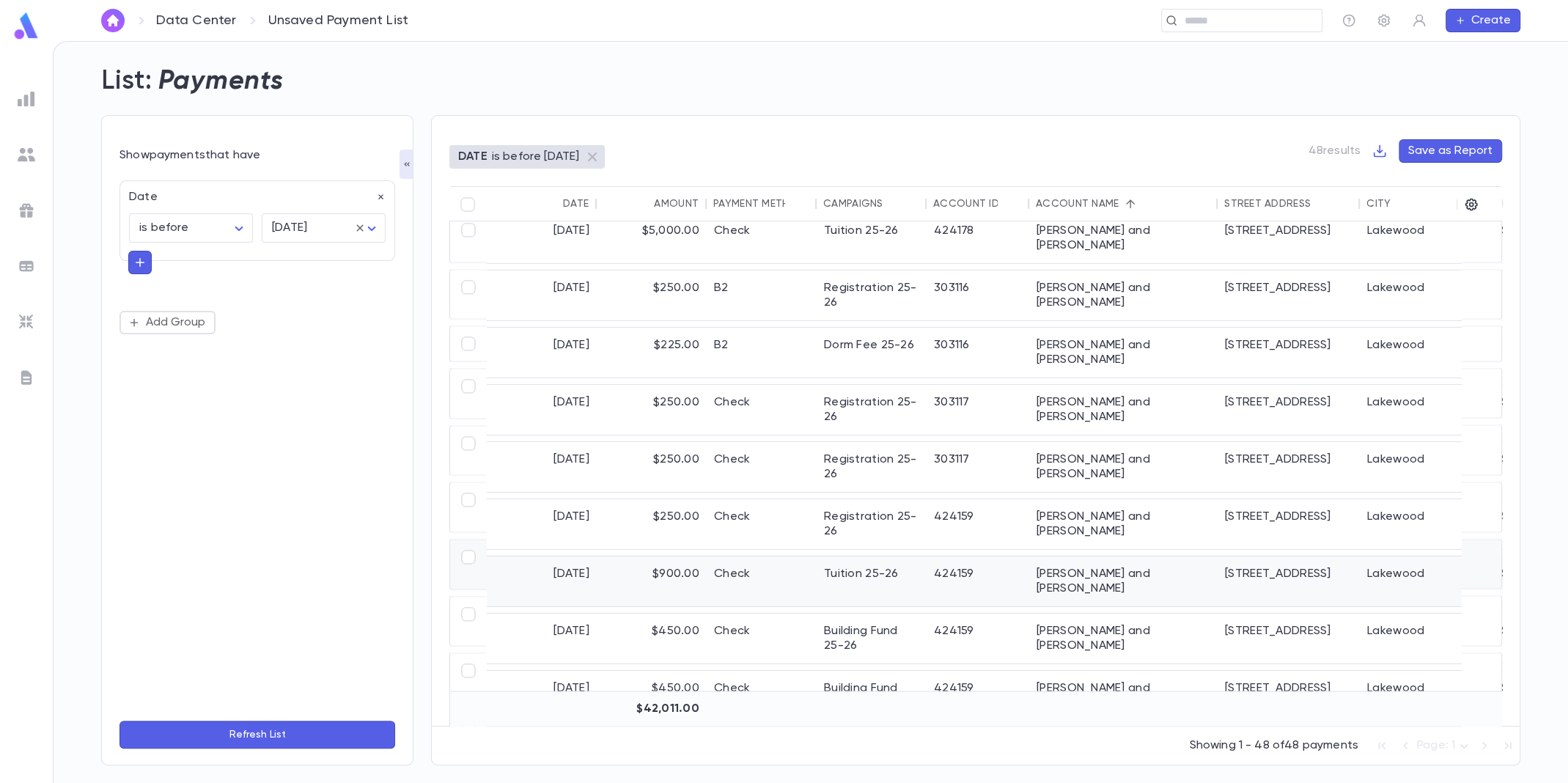
scroll to position [1709, 0]
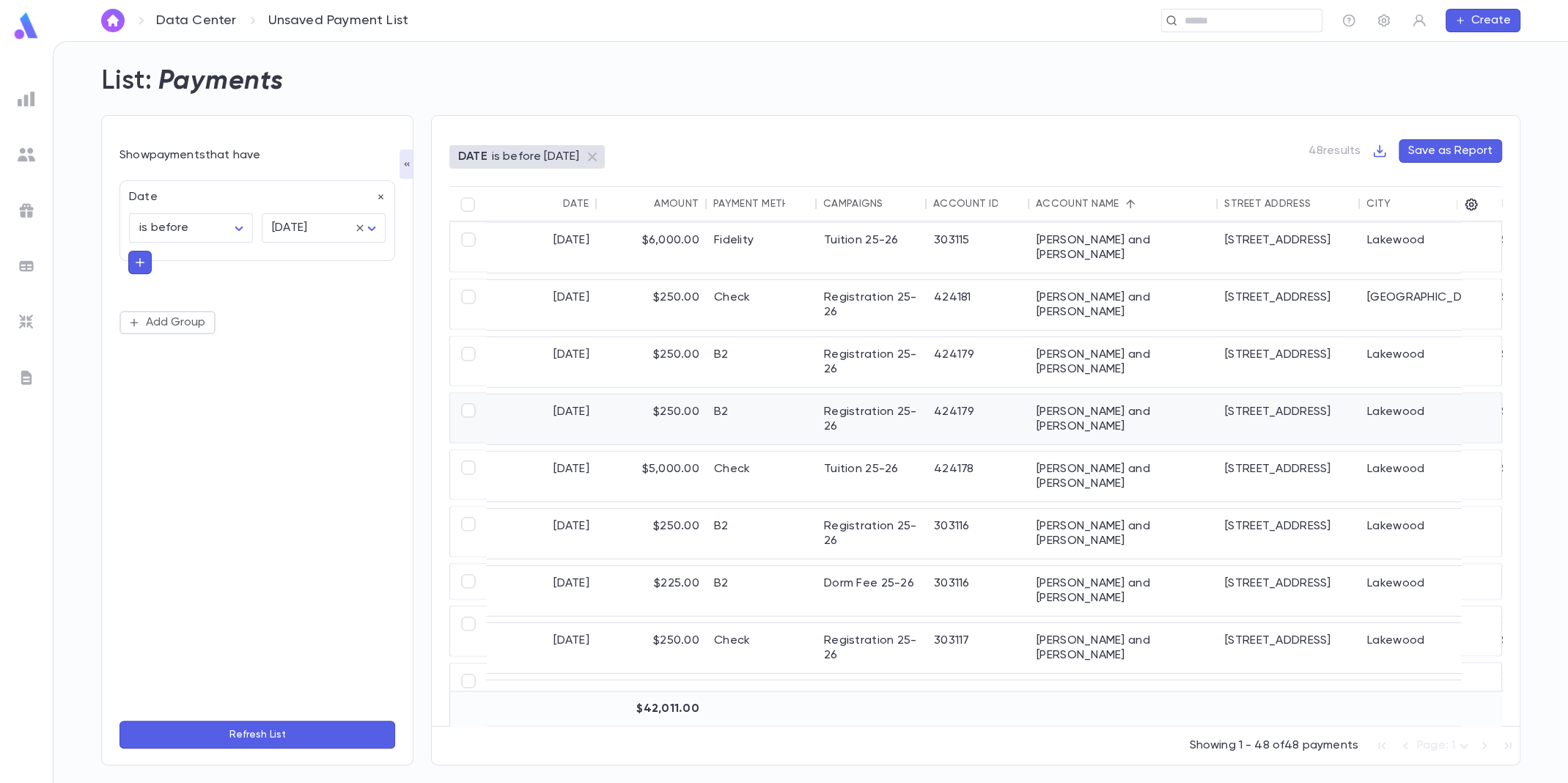
click at [1126, 394] on div "[PERSON_NAME] and [PERSON_NAME]" at bounding box center [1123, 419] width 188 height 50
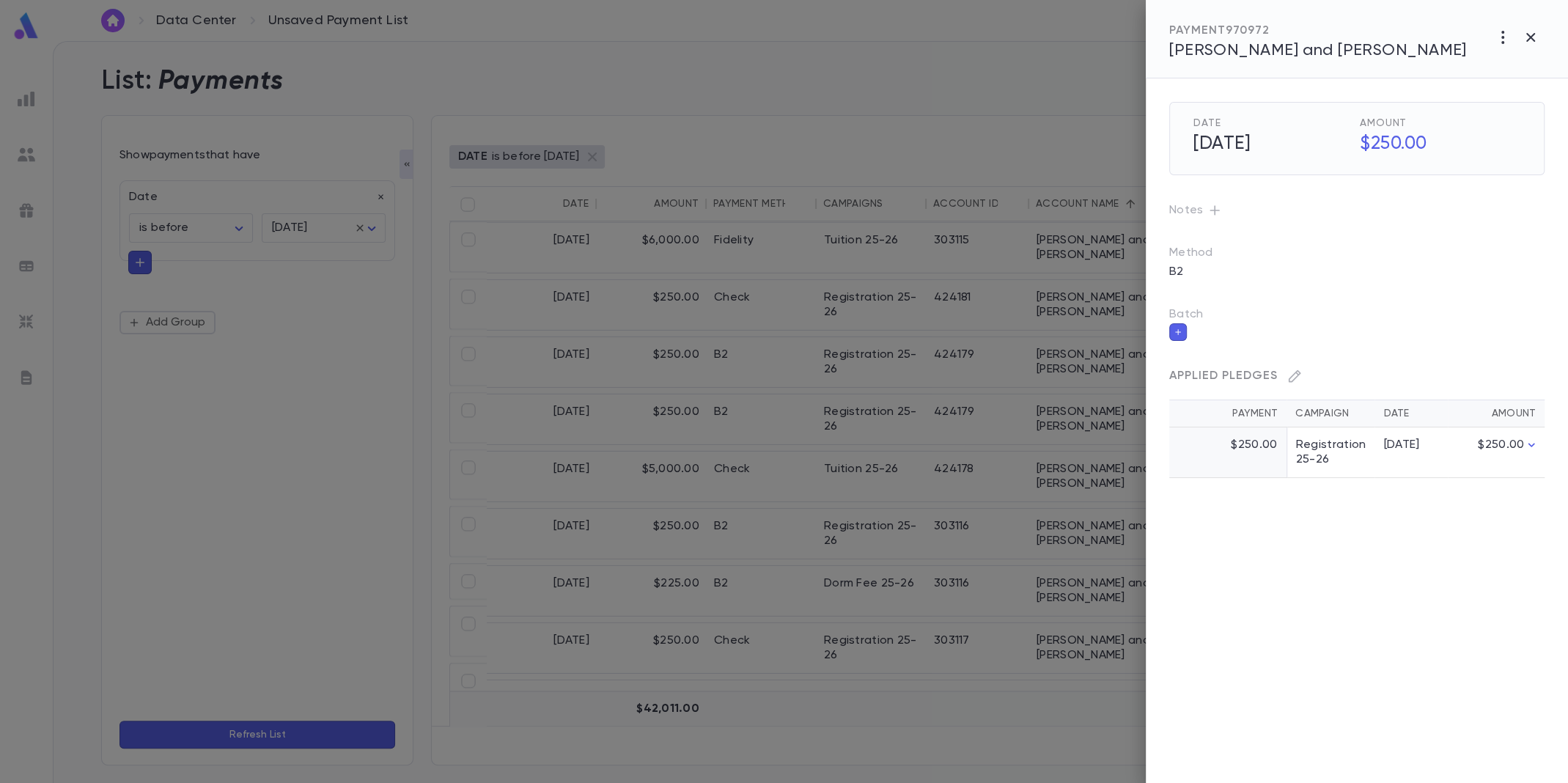
click at [1227, 43] on span "[PERSON_NAME] and [PERSON_NAME]" at bounding box center [1318, 51] width 298 height 16
click at [721, 382] on div at bounding box center [784, 392] width 1568 height 783
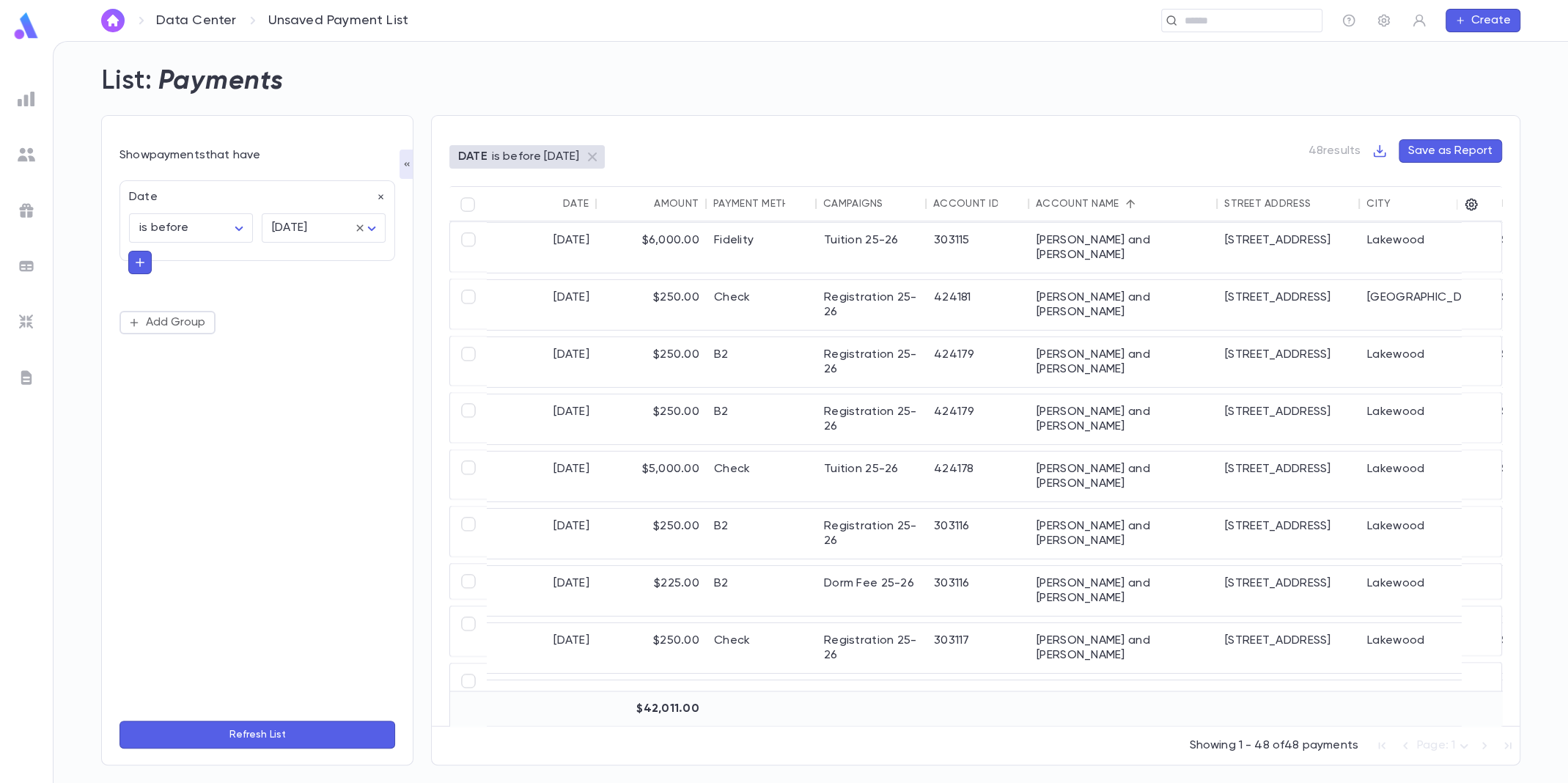
click at [25, 102] on img at bounding box center [27, 99] width 18 height 18
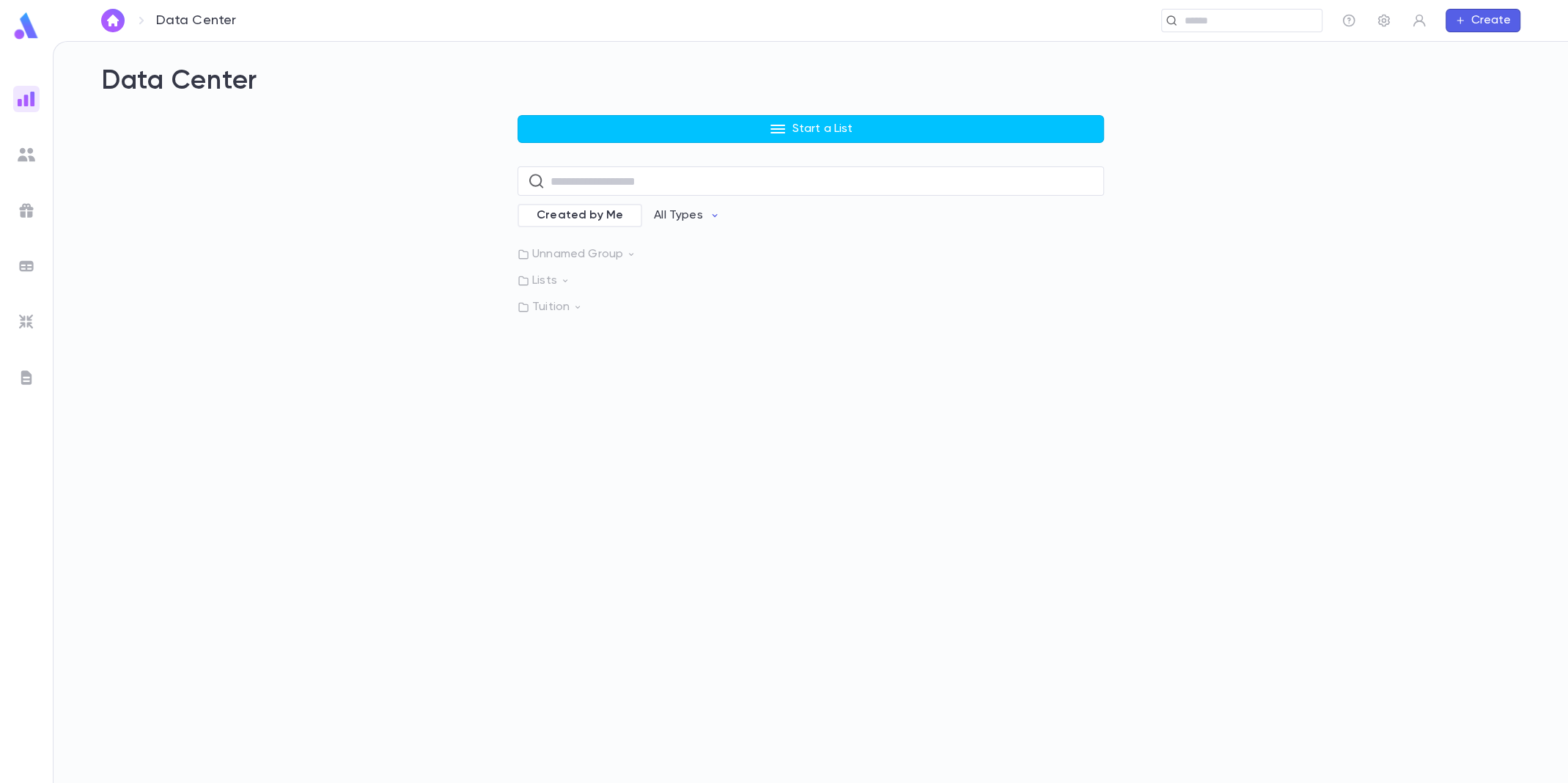
click at [820, 128] on p "Start a List" at bounding box center [823, 129] width 61 height 15
click at [648, 206] on li "Payments" at bounding box center [815, 207] width 587 height 24
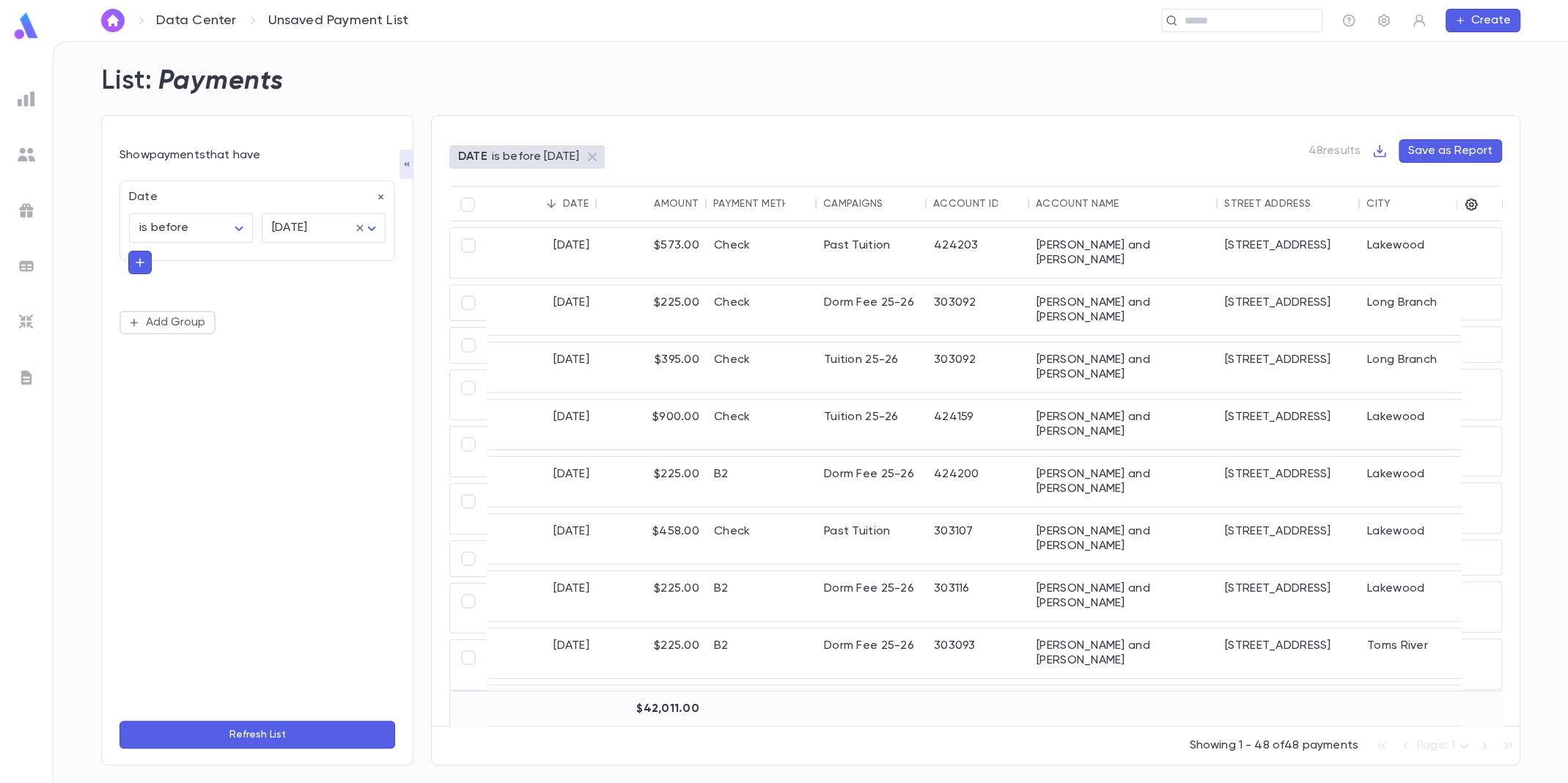
click at [31, 104] on img at bounding box center [27, 99] width 18 height 18
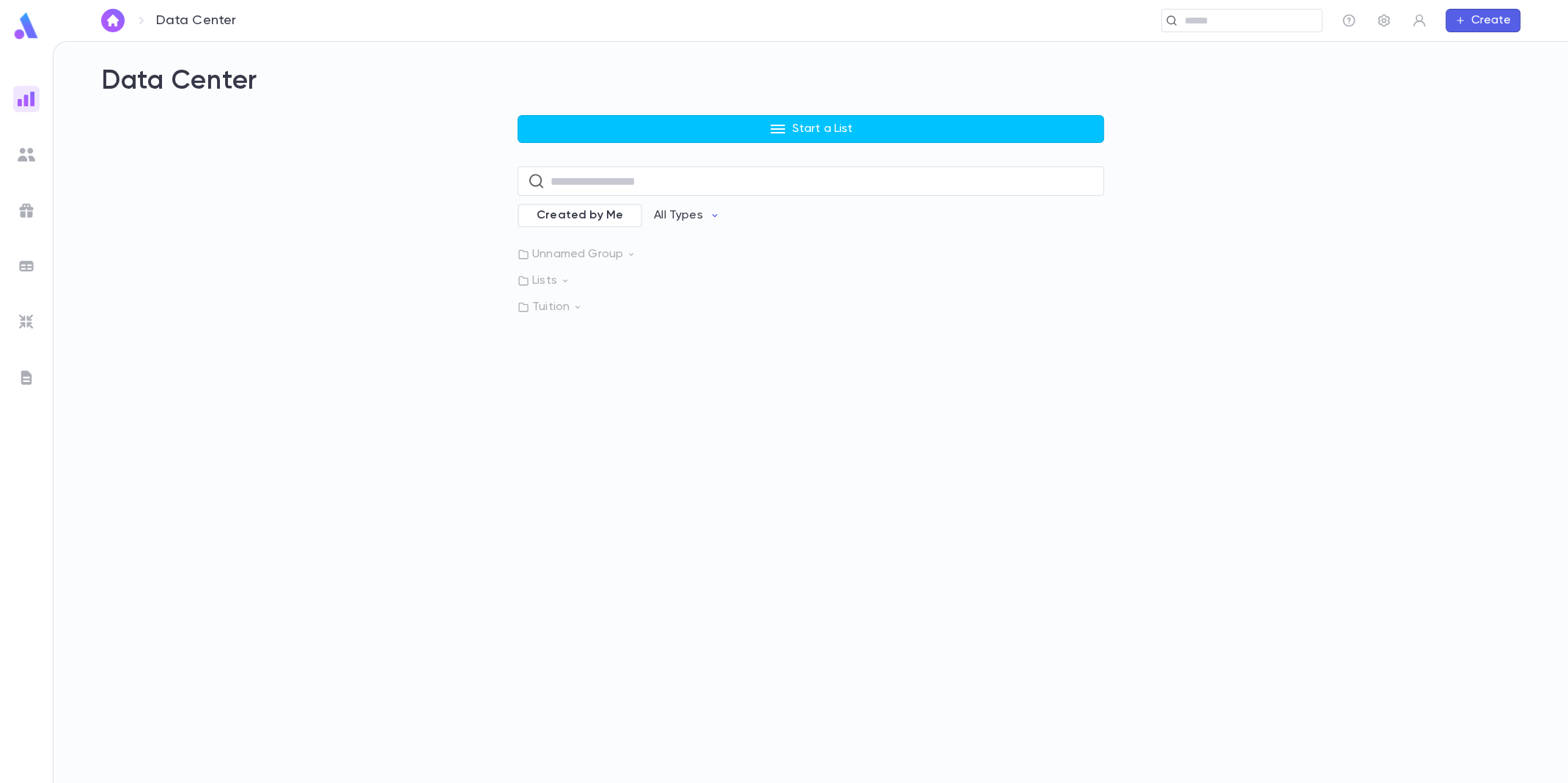
click at [29, 157] on img at bounding box center [27, 155] width 18 height 18
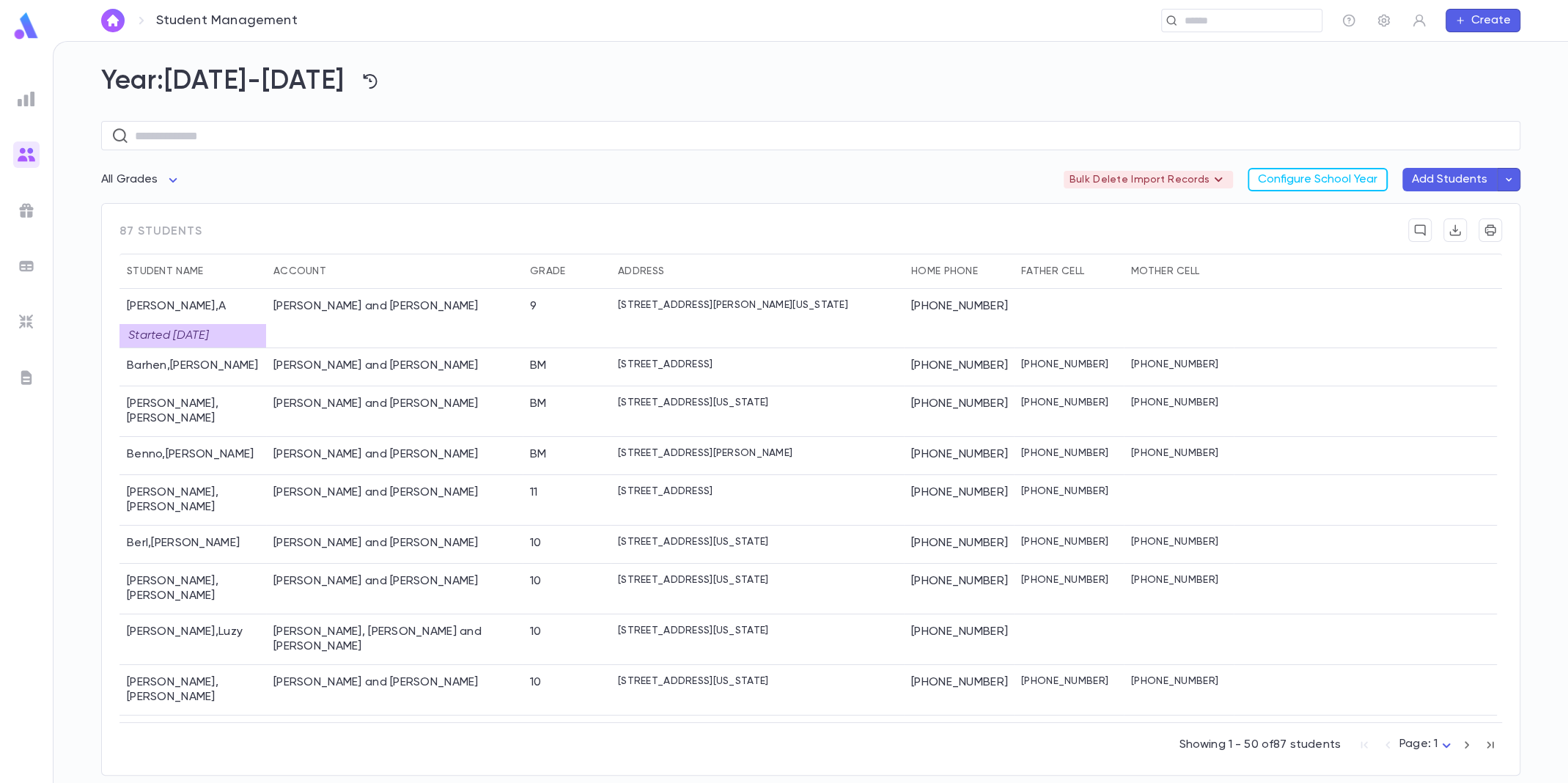
click at [29, 26] on img at bounding box center [26, 26] width 29 height 28
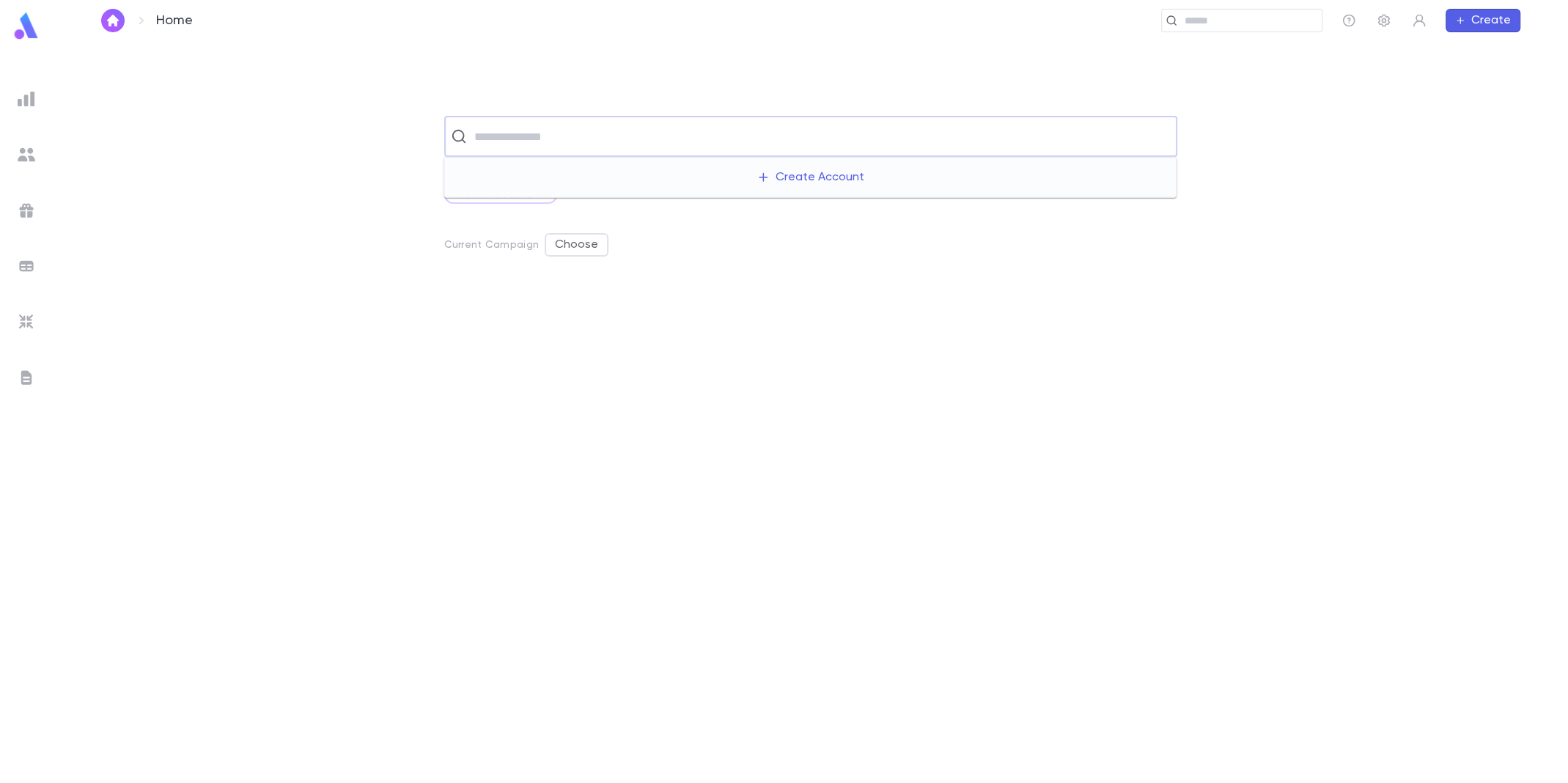
click at [543, 141] on input "text" at bounding box center [820, 135] width 701 height 28
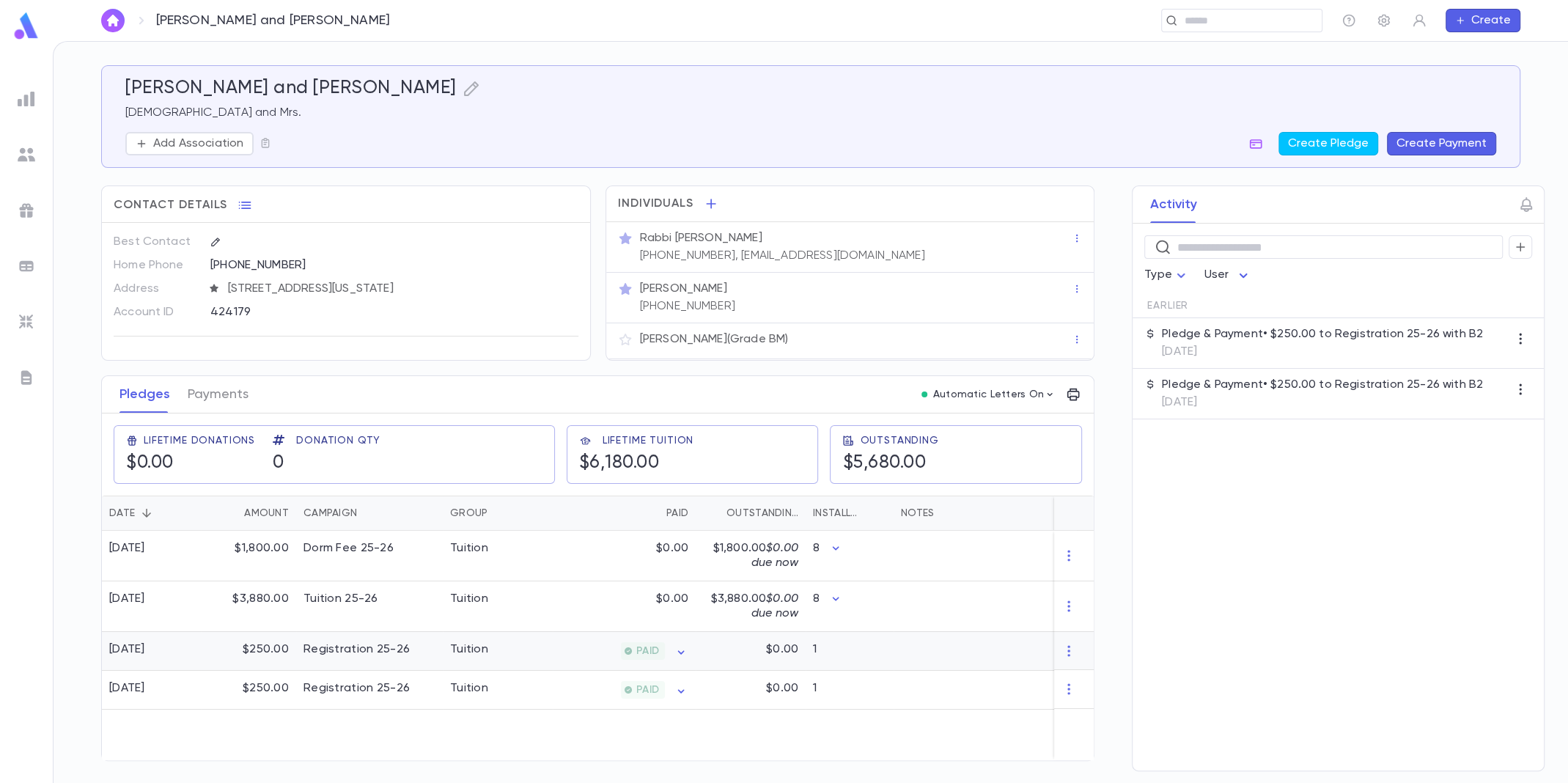
click at [402, 659] on div "Registration 25-26" at bounding box center [369, 651] width 147 height 39
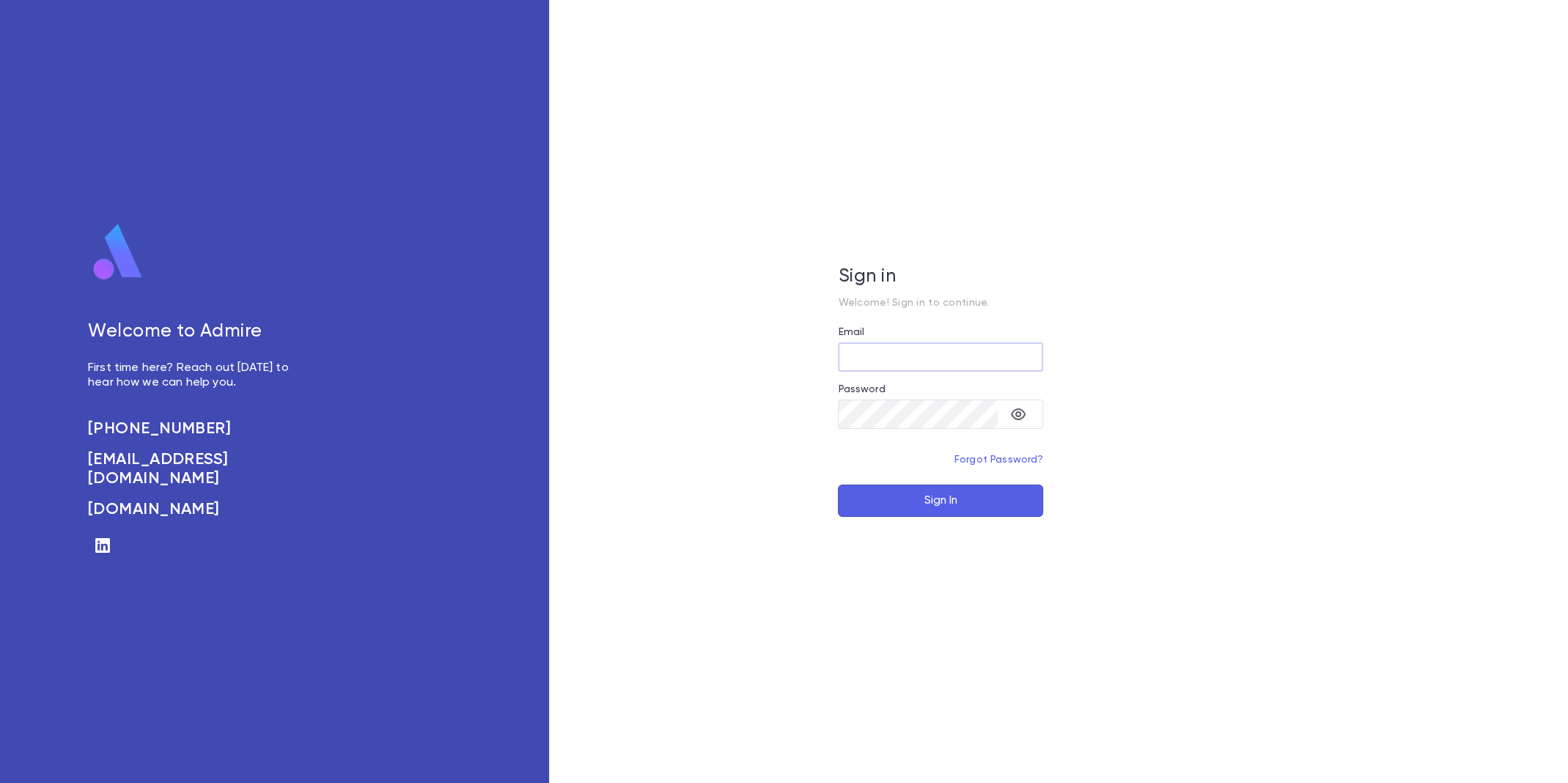
type input "**********"
click at [918, 509] on button "Sign In" at bounding box center [940, 500] width 205 height 32
